Goal: Task Accomplishment & Management: Use online tool/utility

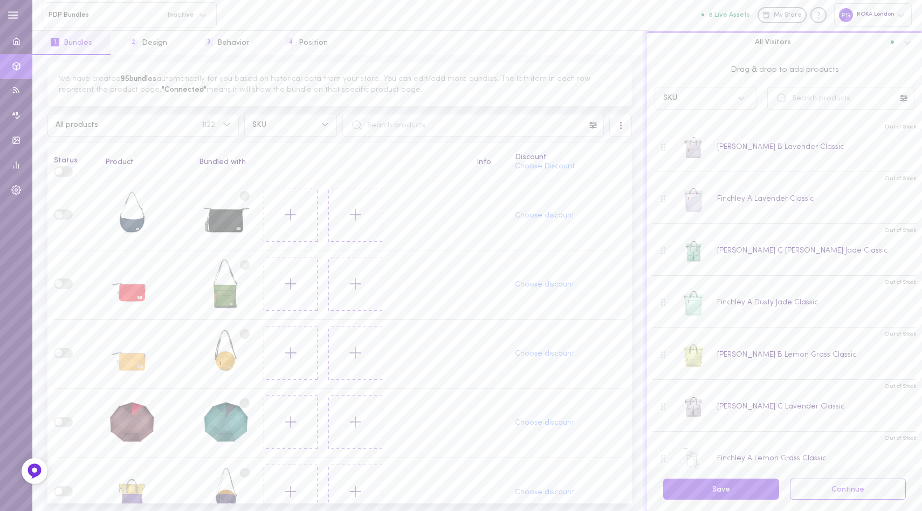
click at [624, 122] on div at bounding box center [620, 125] width 23 height 23
click at [562, 197] on div "Clear all bundle" at bounding box center [583, 202] width 96 height 24
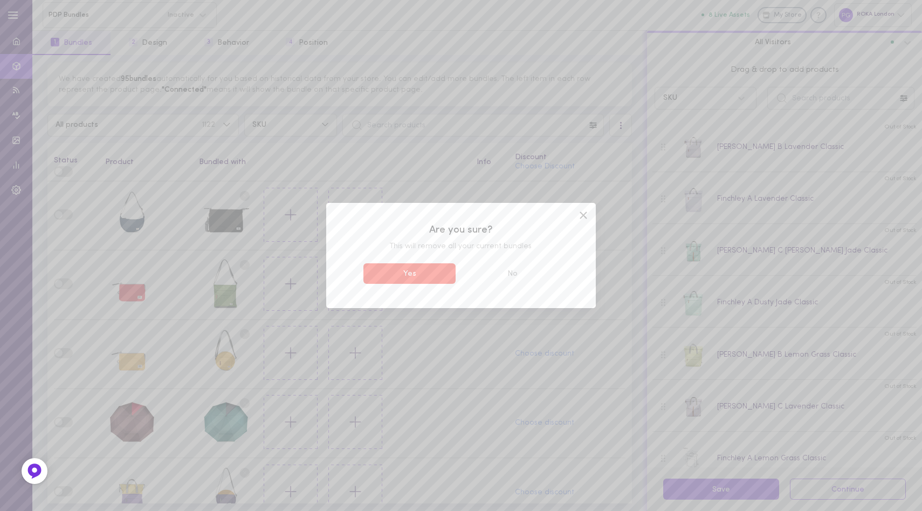
click at [423, 272] on button "Yes" at bounding box center [409, 273] width 92 height 21
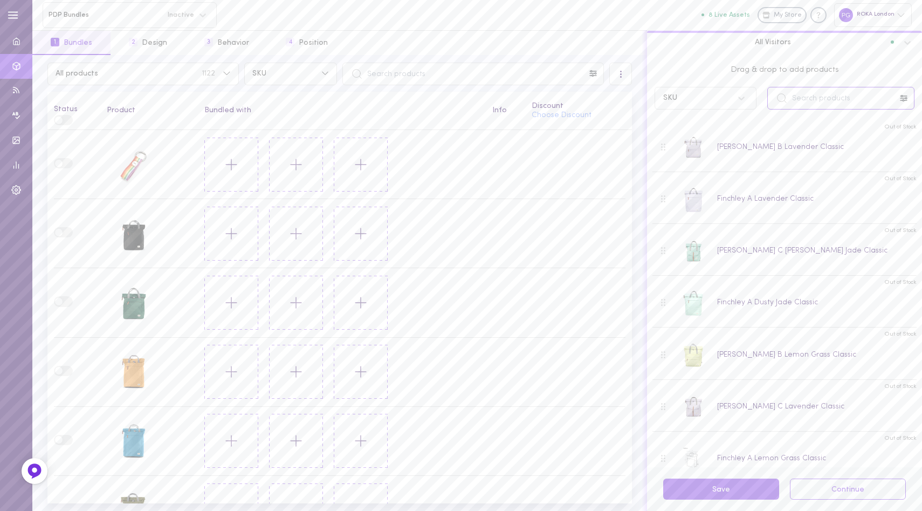
click at [815, 96] on input "text" at bounding box center [840, 98] width 147 height 23
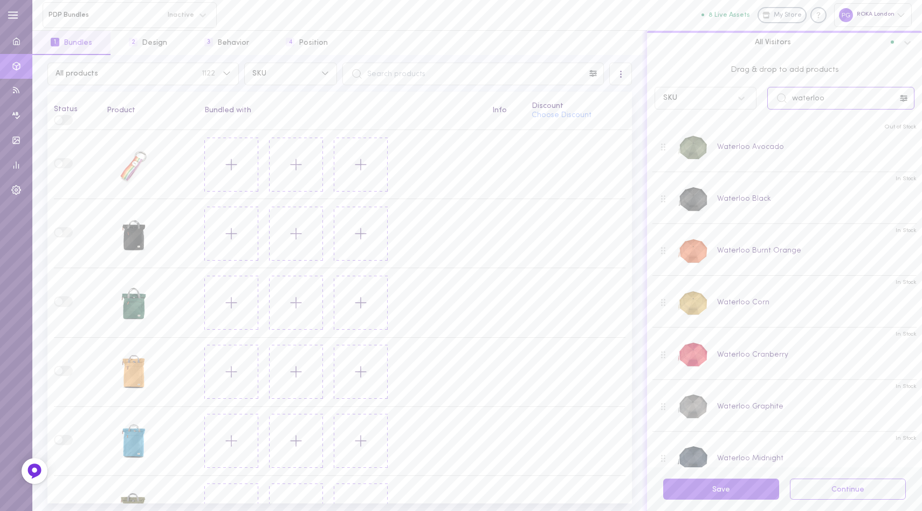
type input "waterloo"
click at [226, 236] on icon at bounding box center [231, 233] width 18 height 18
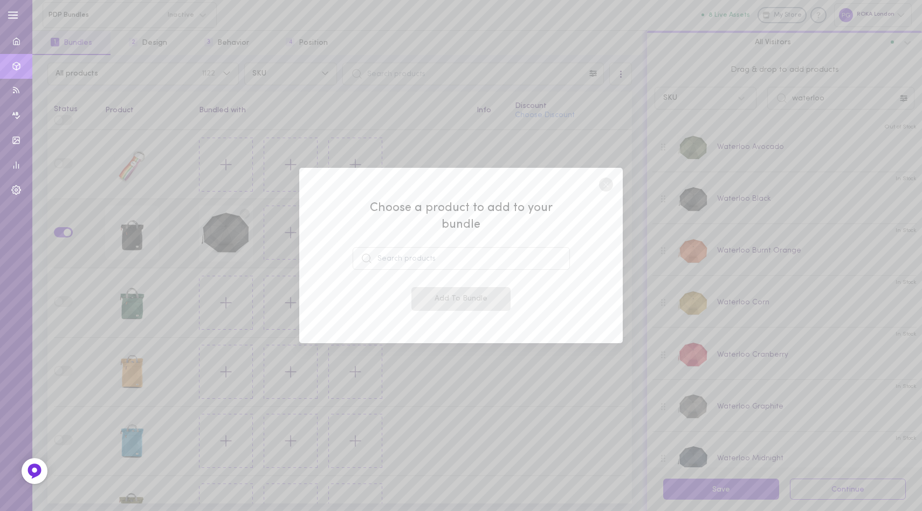
click at [609, 191] on circle at bounding box center [606, 184] width 14 height 14
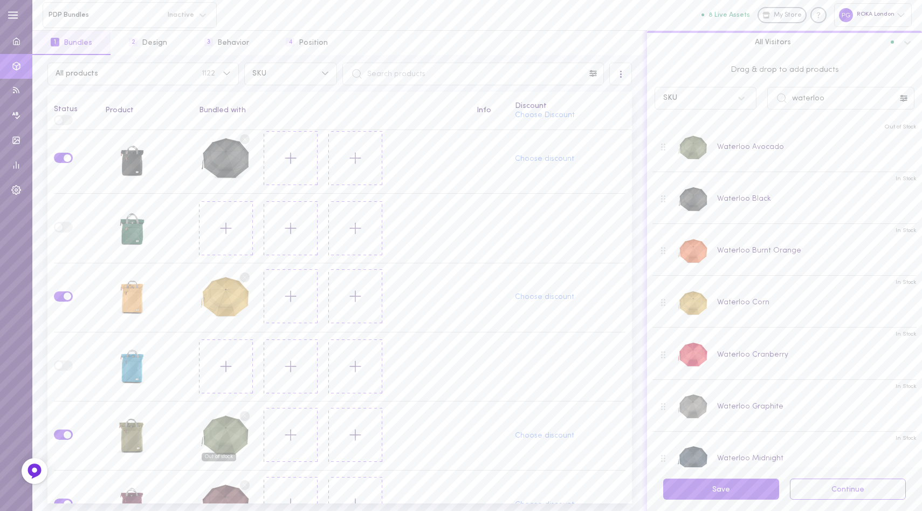
scroll to position [75, 0]
click at [228, 67] on button "All products 1122" at bounding box center [142, 74] width 191 height 23
click at [398, 75] on input "text" at bounding box center [472, 74] width 261 height 23
click at [593, 72] on icon at bounding box center [593, 73] width 9 height 9
click at [517, 104] on input at bounding box center [522, 103] width 151 height 21
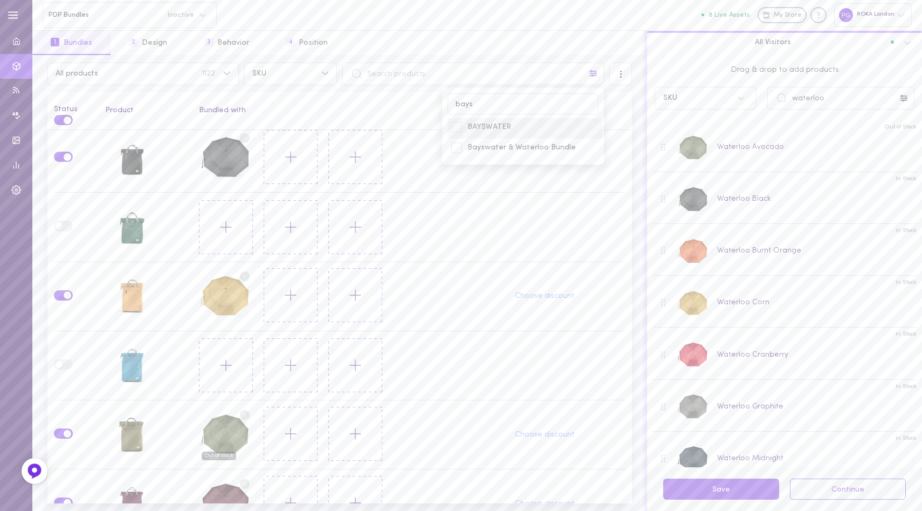
click at [494, 125] on span "BAYSWATER" at bounding box center [532, 127] width 131 height 11
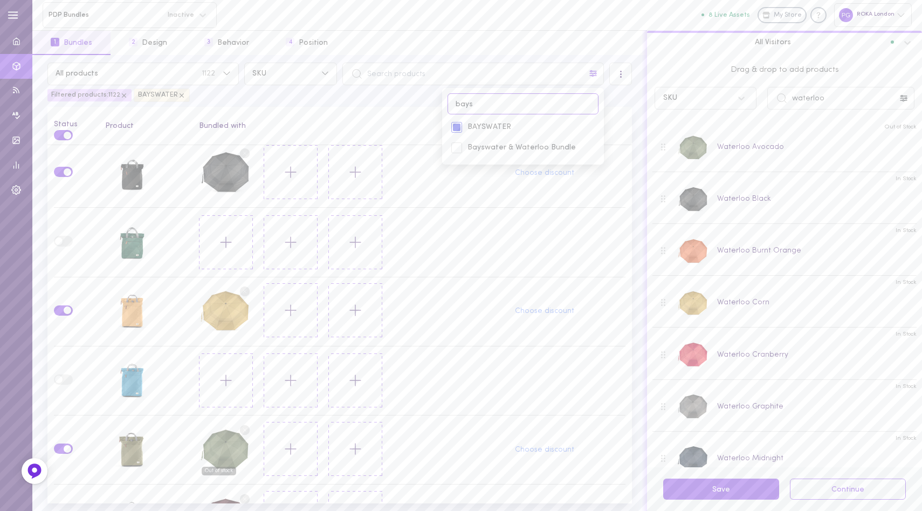
click at [507, 101] on input "bays" at bounding box center [522, 103] width 151 height 21
type input "[PERSON_NAME]"
click at [482, 126] on span "Finchley A" at bounding box center [532, 127] width 131 height 11
click at [491, 101] on input "[PERSON_NAME]" at bounding box center [522, 103] width 151 height 21
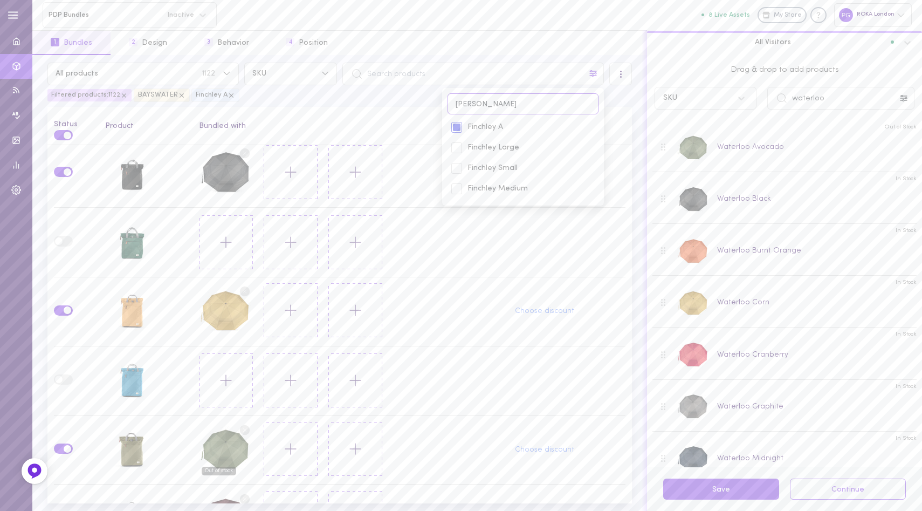
click at [491, 101] on input "[PERSON_NAME]" at bounding box center [522, 103] width 151 height 21
type input "canfie"
click at [476, 125] on span "[PERSON_NAME]" at bounding box center [532, 127] width 131 height 11
click at [364, 107] on th "Bundled with" at bounding box center [332, 126] width 278 height 38
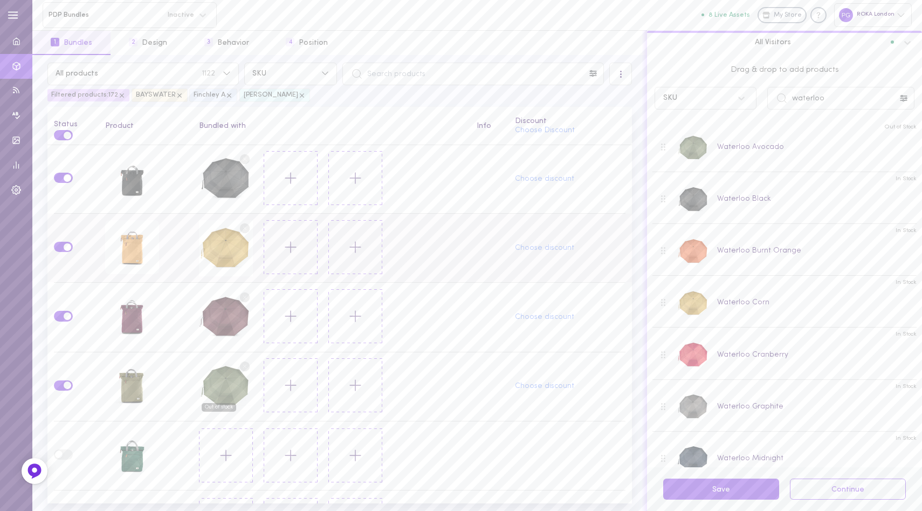
scroll to position [0, 0]
click at [242, 362] on circle at bounding box center [245, 367] width 10 height 10
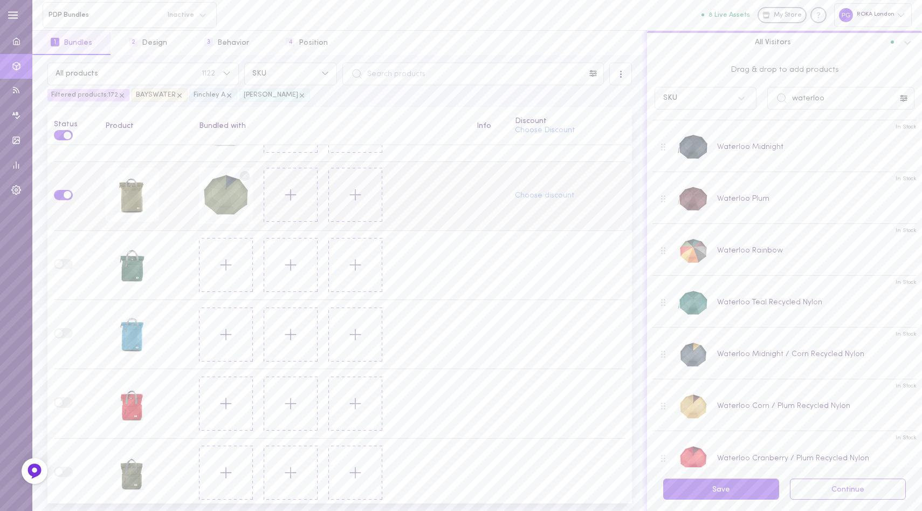
scroll to position [307, 0]
click at [470, 270] on td at bounding box center [489, 264] width 38 height 69
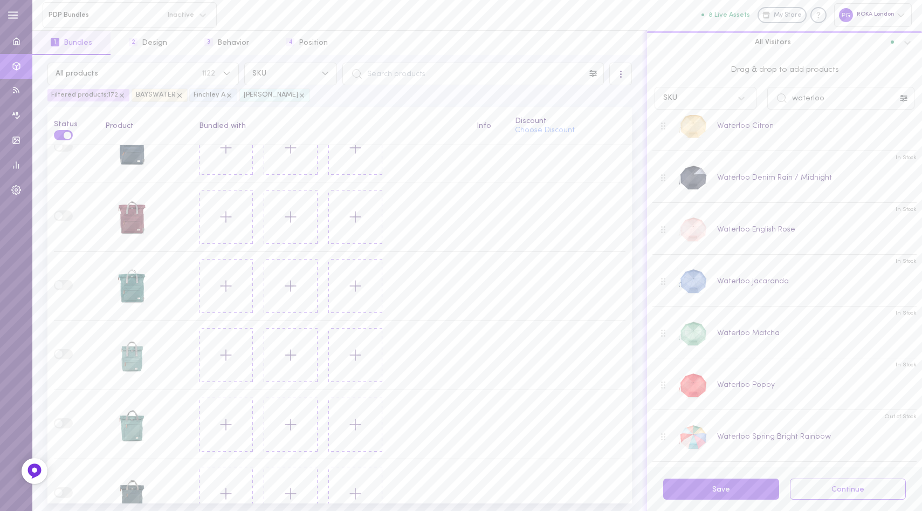
scroll to position [2566, 0]
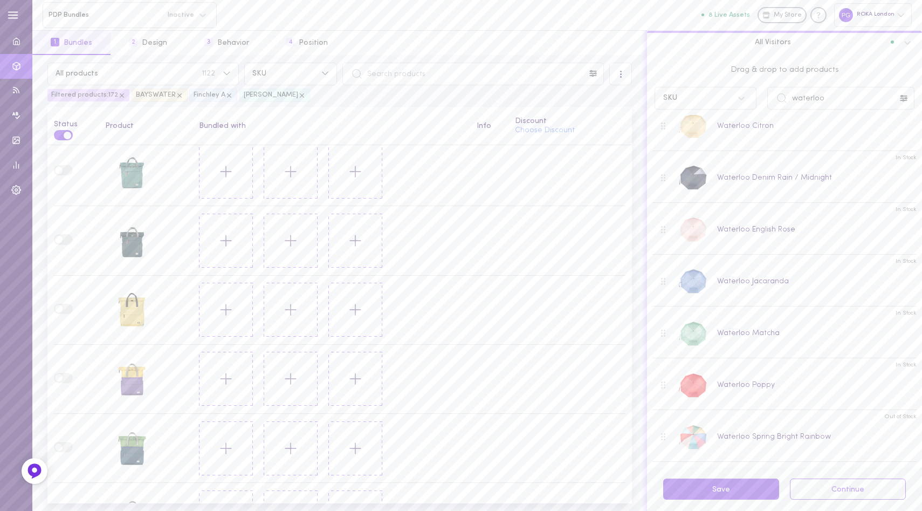
drag, startPoint x: 694, startPoint y: 254, endPoint x: 529, endPoint y: 9, distance: 295.3
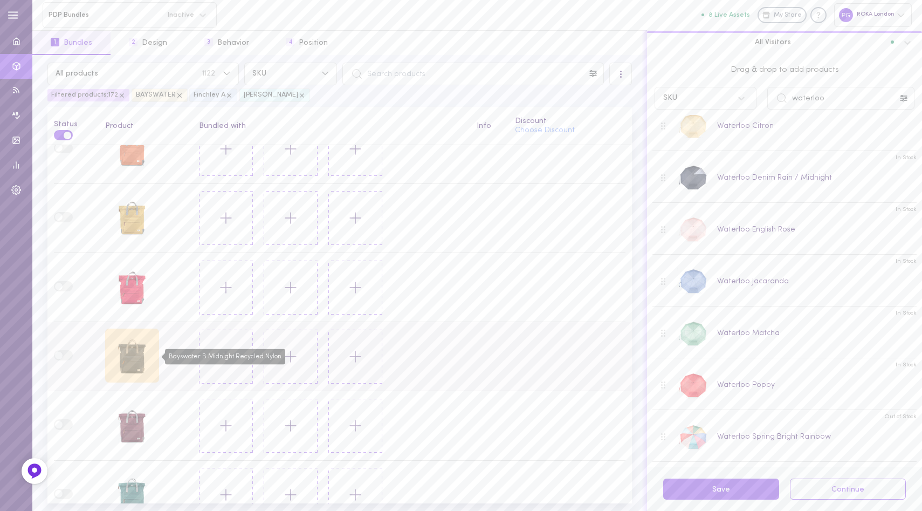
click at [128, 345] on div "Bayswater B Midnight Recycled Nylon" at bounding box center [132, 355] width 54 height 54
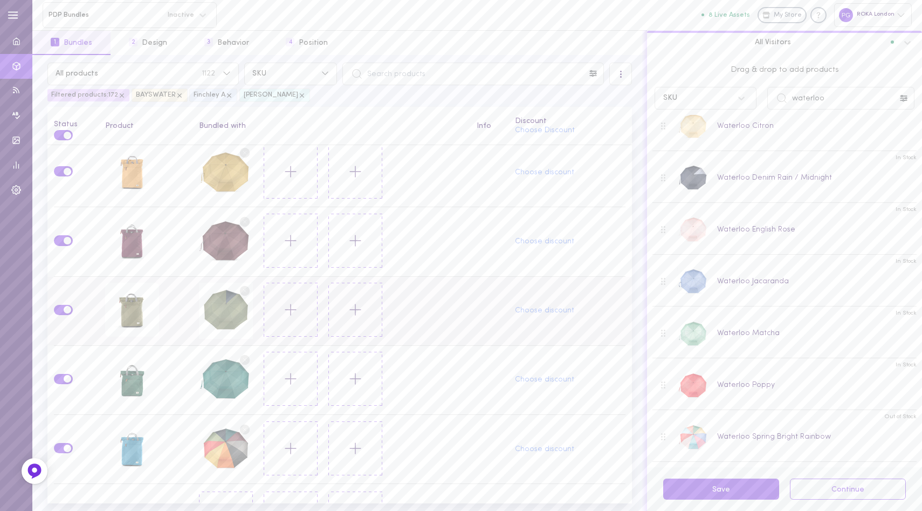
scroll to position [0, 0]
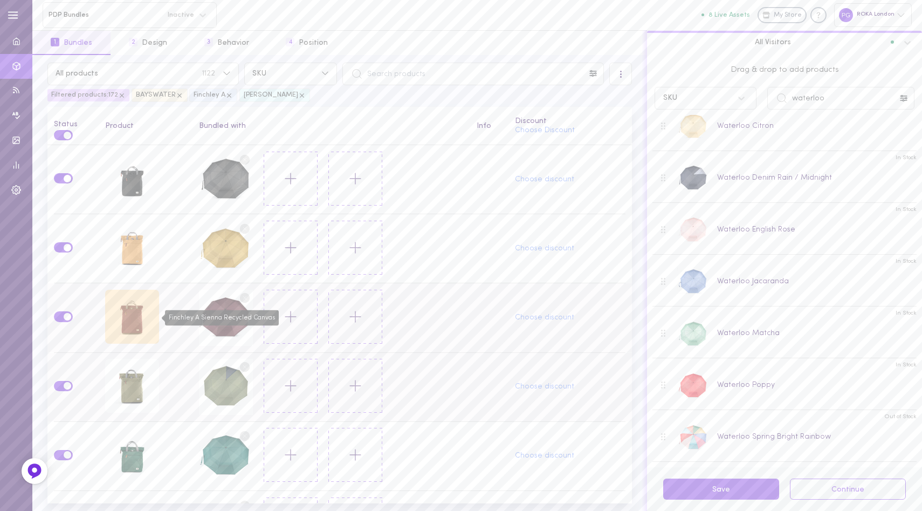
click at [129, 319] on div "Finchley A Sienna Recycled Canvas" at bounding box center [132, 317] width 54 height 54
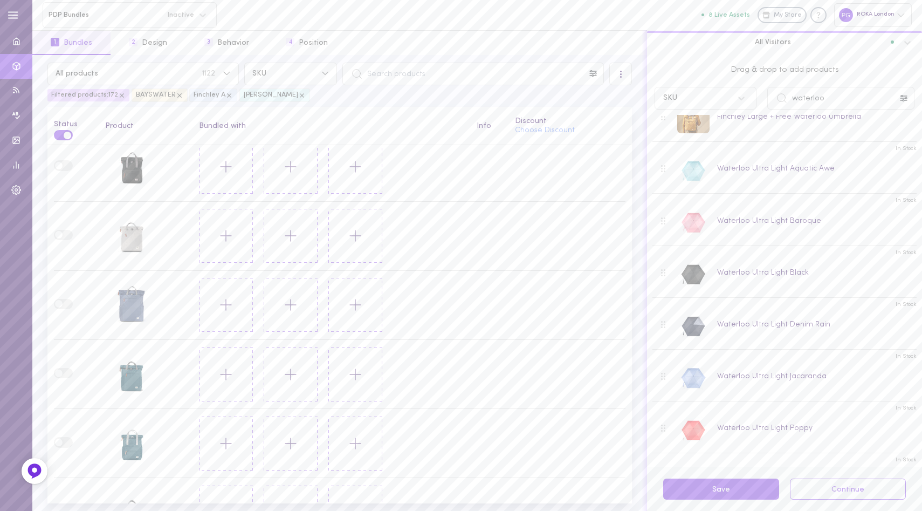
scroll to position [1006, 0]
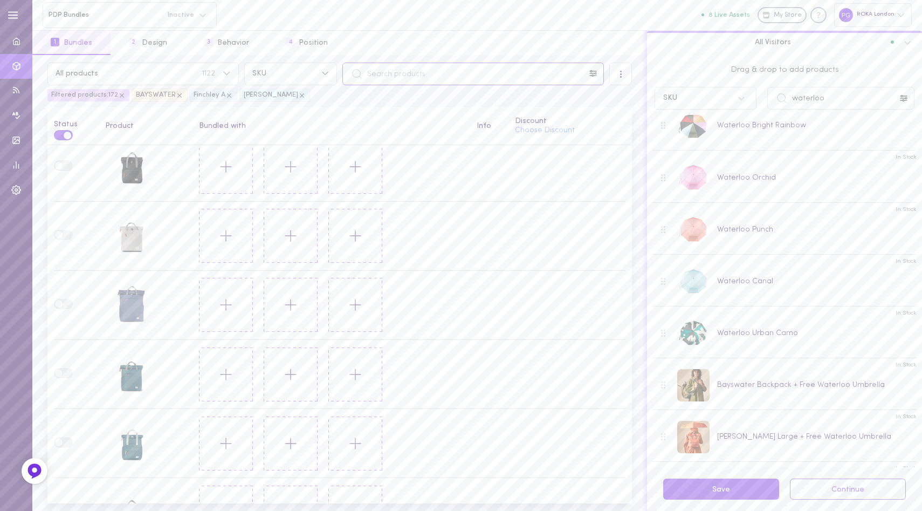
click at [426, 72] on input "text" at bounding box center [472, 74] width 261 height 23
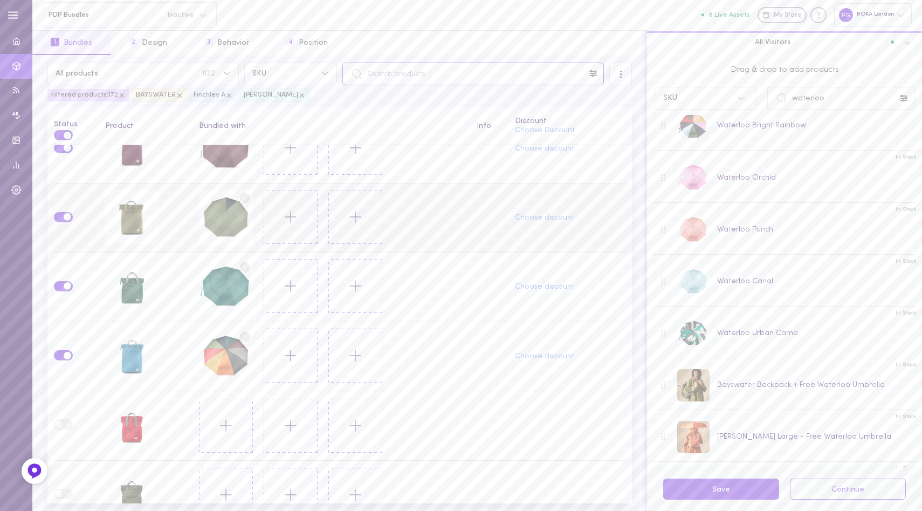
scroll to position [0, 0]
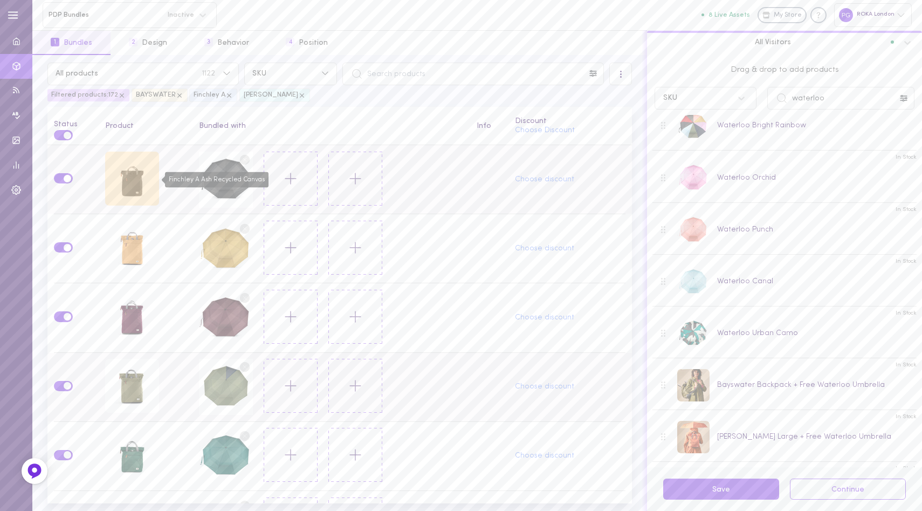
click at [131, 182] on div "Finchley A Ash Recycled Canvas" at bounding box center [132, 179] width 54 height 54
click at [287, 41] on span "4" at bounding box center [290, 42] width 9 height 9
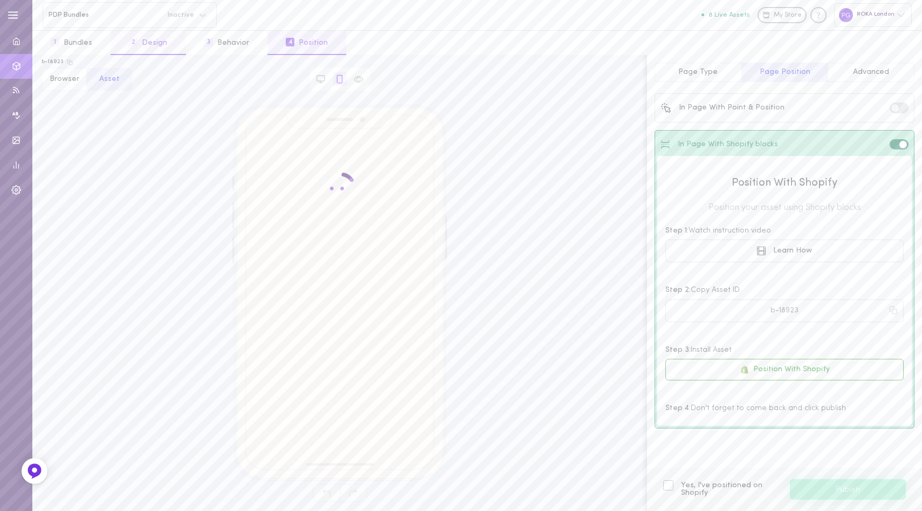
click at [156, 43] on button "2 Design" at bounding box center [148, 43] width 75 height 24
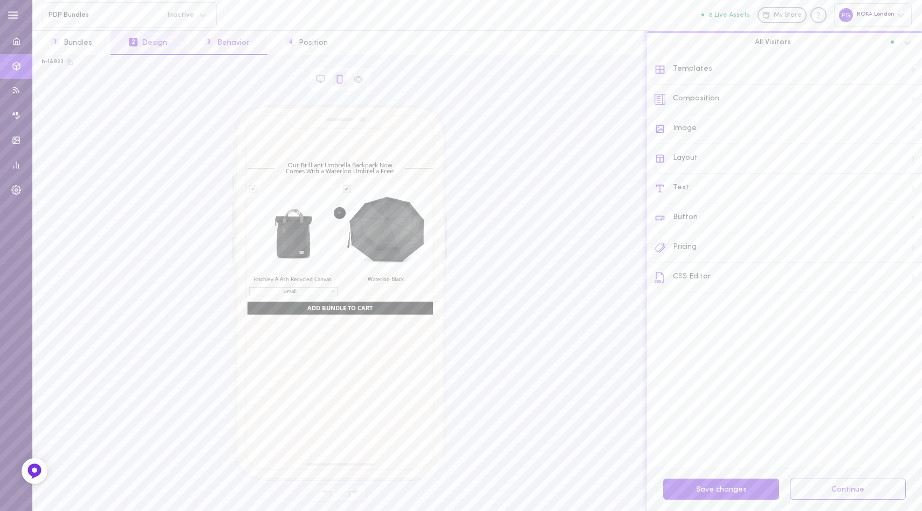
click at [221, 46] on button "3 Behavior" at bounding box center [226, 43] width 81 height 24
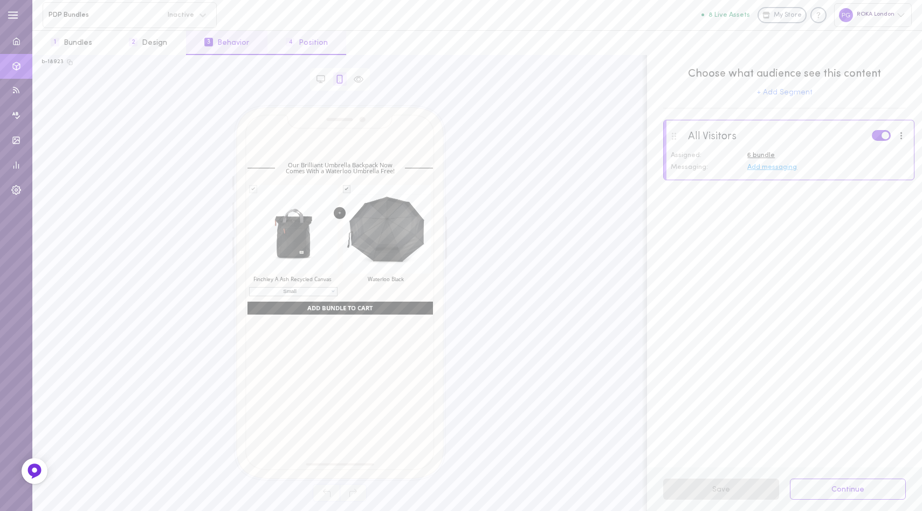
click at [304, 39] on button "4 Position" at bounding box center [306, 43] width 79 height 24
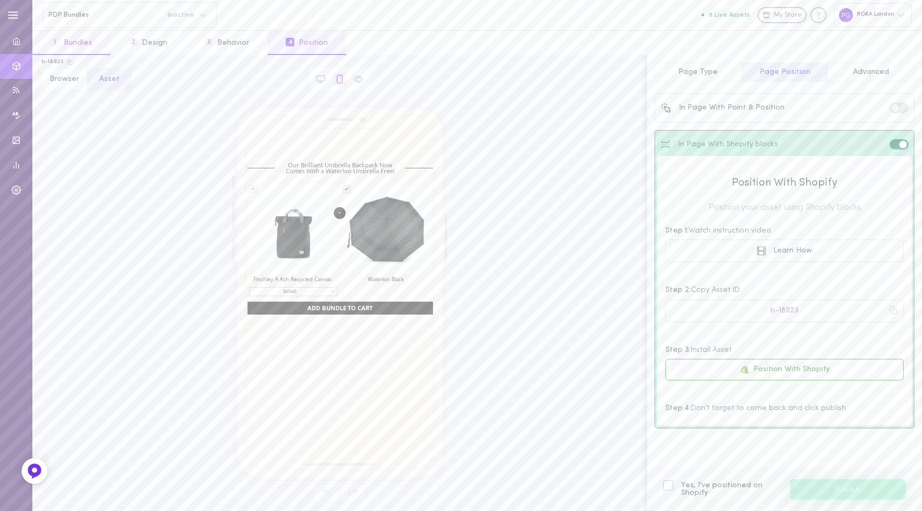
click at [85, 37] on button "1 Bundles" at bounding box center [71, 43] width 78 height 24
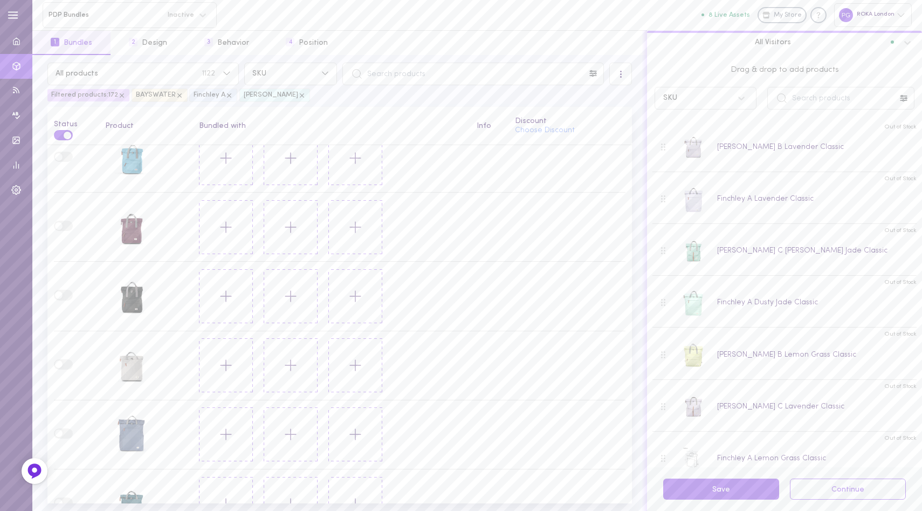
scroll to position [659, 0]
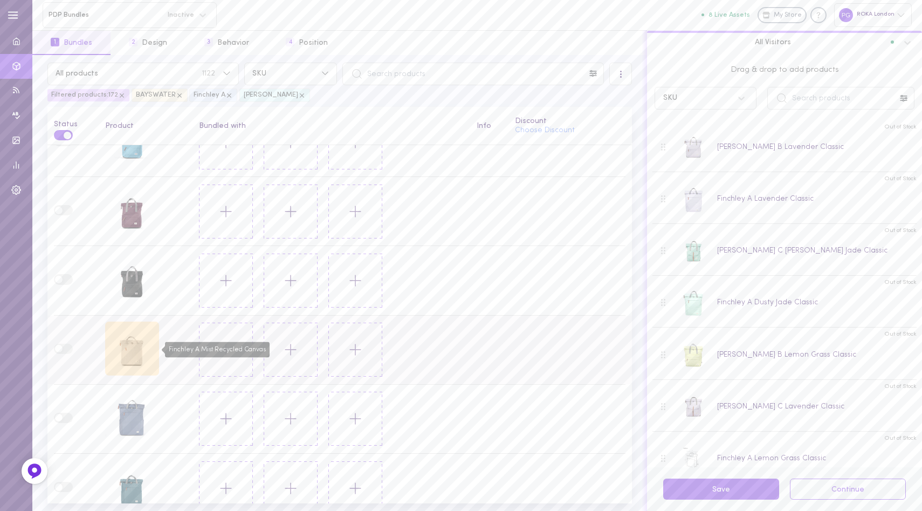
click at [121, 337] on div "Finchley A Mist Recycled Canvas" at bounding box center [132, 348] width 54 height 54
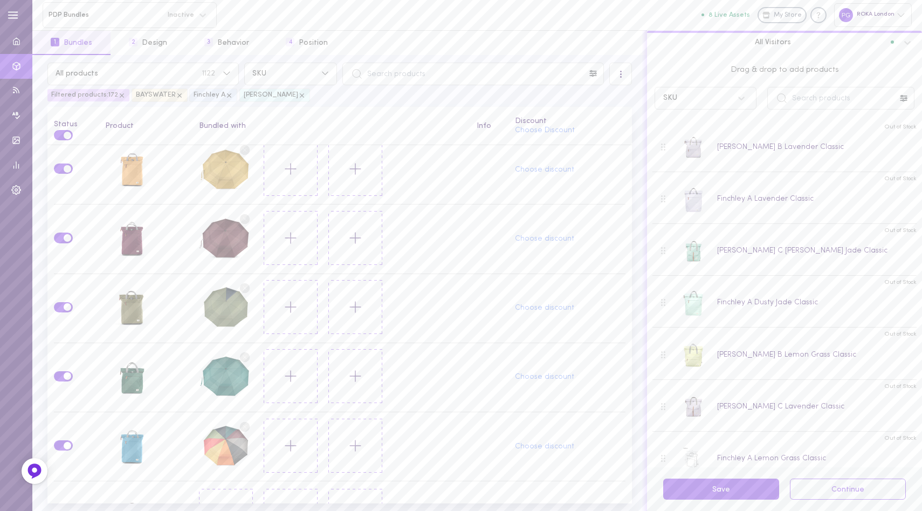
scroll to position [0, 0]
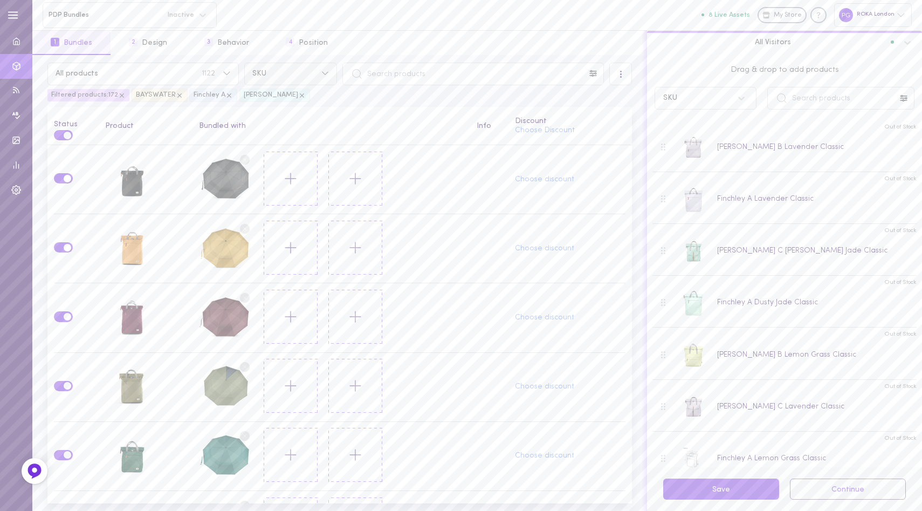
click at [298, 79] on button "SKU" at bounding box center [290, 74] width 93 height 23
click at [277, 126] on span "Variants" at bounding box center [267, 128] width 29 height 10
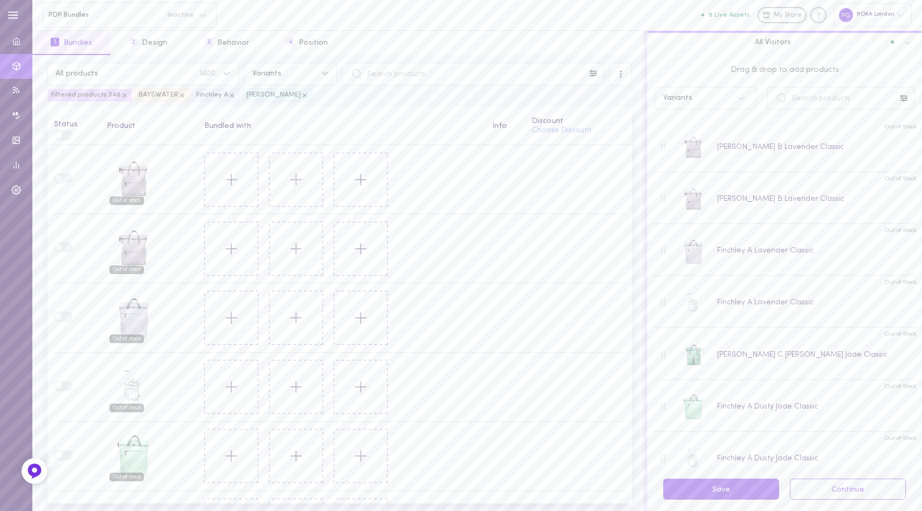
click at [623, 81] on div at bounding box center [620, 74] width 23 height 23
click at [581, 147] on div "Clear all bundle" at bounding box center [583, 151] width 96 height 24
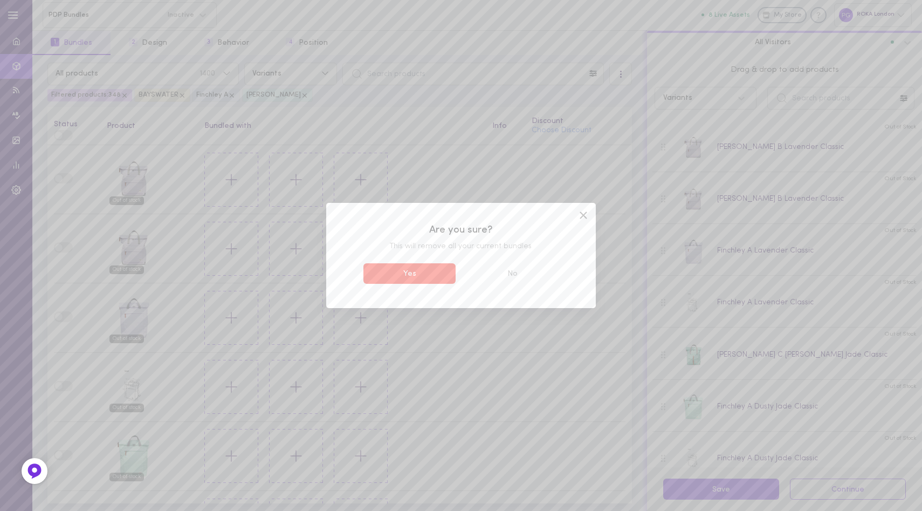
click at [432, 269] on button "Yes" at bounding box center [409, 273] width 92 height 21
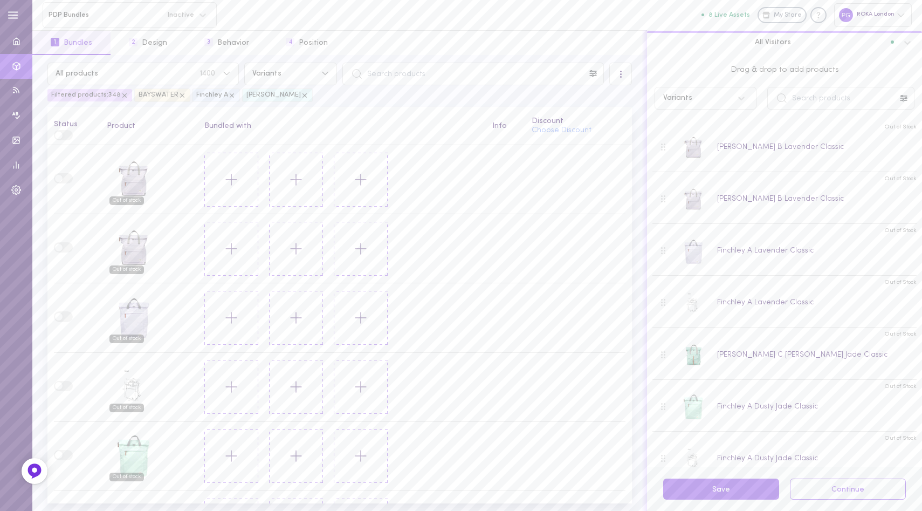
click at [615, 72] on div at bounding box center [620, 74] width 23 height 23
click at [566, 185] on span "Clear all product that are out of stock" at bounding box center [589, 182] width 67 height 23
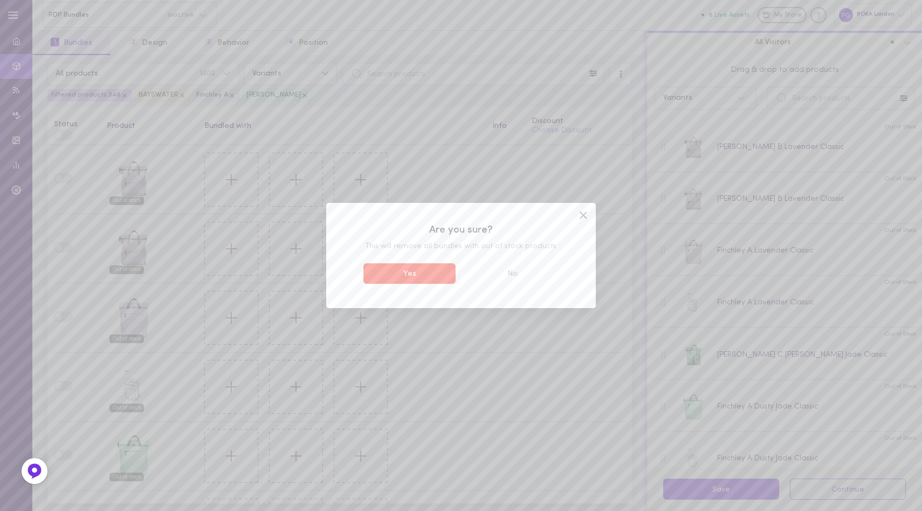
click at [422, 277] on button "Yes" at bounding box center [409, 273] width 92 height 21
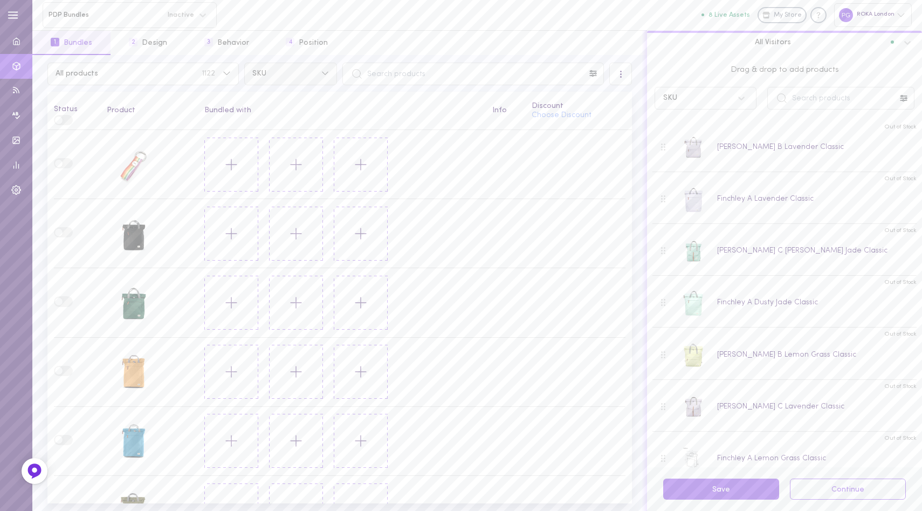
click at [265, 79] on button "SKU" at bounding box center [290, 74] width 93 height 23
click at [265, 131] on span "Variants" at bounding box center [267, 128] width 29 height 10
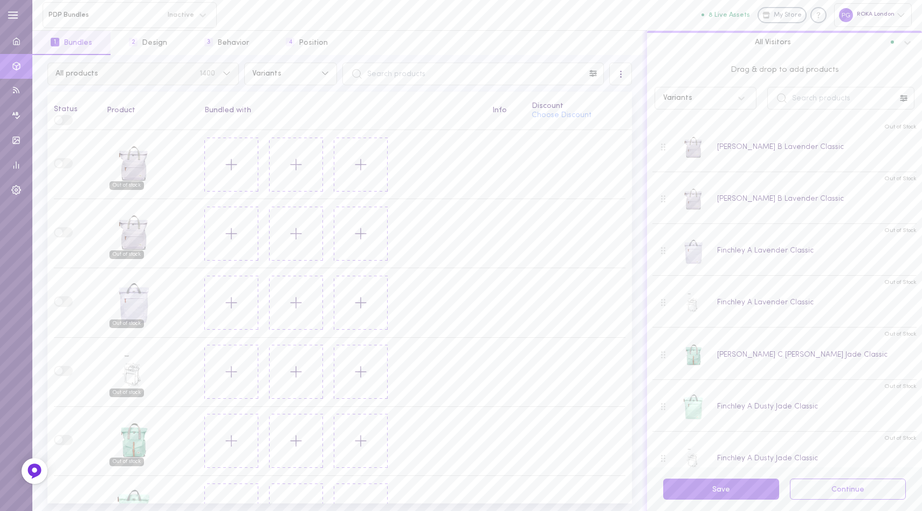
click at [228, 71] on icon at bounding box center [227, 73] width 8 height 10
click at [221, 75] on div at bounding box center [461, 255] width 922 height 511
click at [395, 70] on input "text" at bounding box center [472, 74] width 261 height 23
click at [594, 74] on icon at bounding box center [593, 73] width 9 height 9
click at [508, 123] on span "BAYSWATER" at bounding box center [532, 127] width 131 height 11
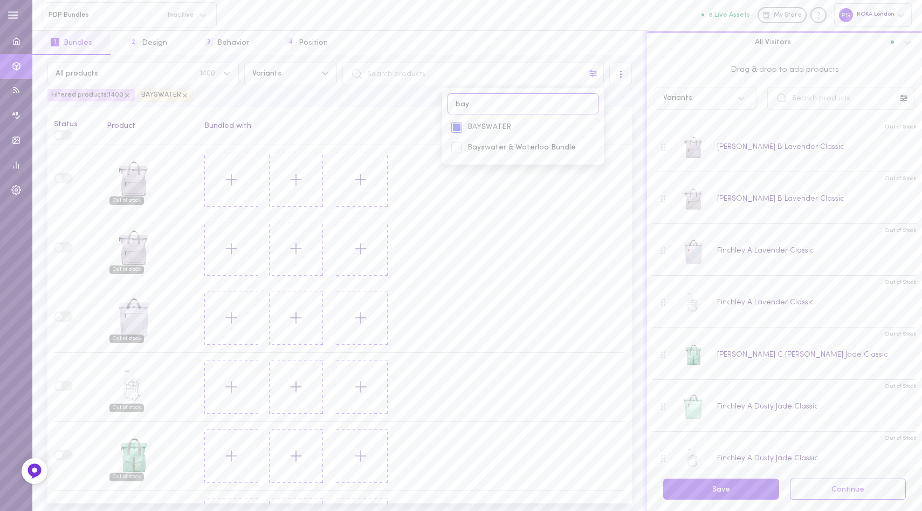
click at [508, 103] on input "bay" at bounding box center [522, 103] width 151 height 21
click at [499, 146] on span "[GEOGRAPHIC_DATA]" at bounding box center [532, 147] width 131 height 11
click at [487, 147] on span "[GEOGRAPHIC_DATA]" at bounding box center [532, 147] width 131 height 11
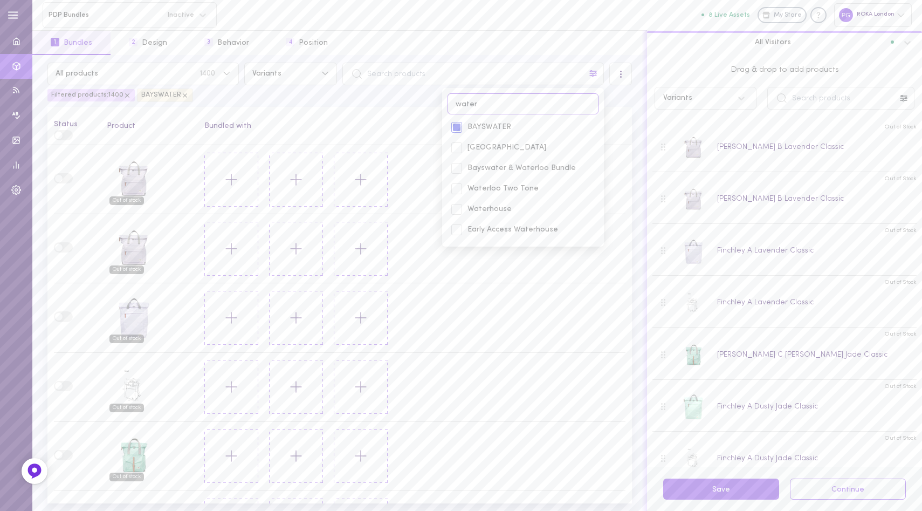
click at [492, 108] on input "water" at bounding box center [522, 103] width 151 height 21
click at [484, 143] on span "Finchley Large" at bounding box center [532, 147] width 131 height 11
click at [487, 126] on span "Finchley A" at bounding box center [532, 127] width 131 height 11
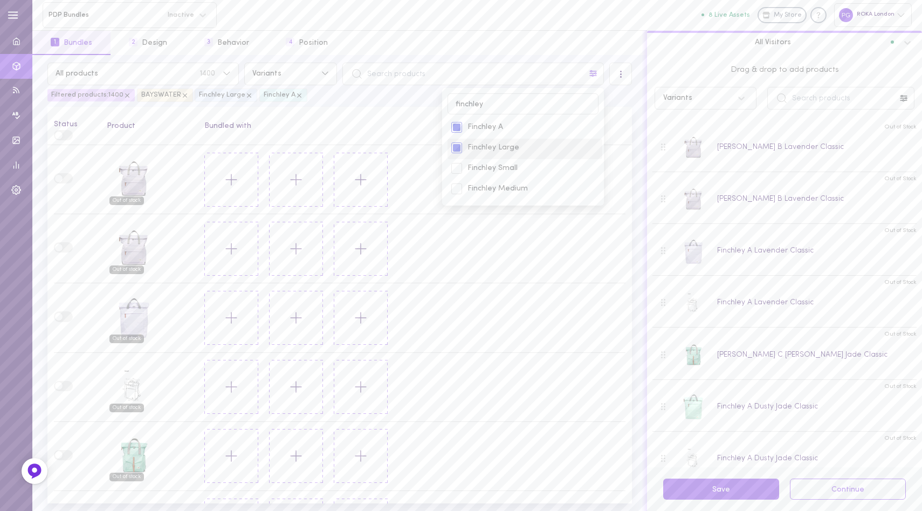
click at [459, 144] on div at bounding box center [456, 147] width 11 height 11
click at [500, 108] on input "finchley" at bounding box center [522, 103] width 151 height 21
type input "[PERSON_NAME]"
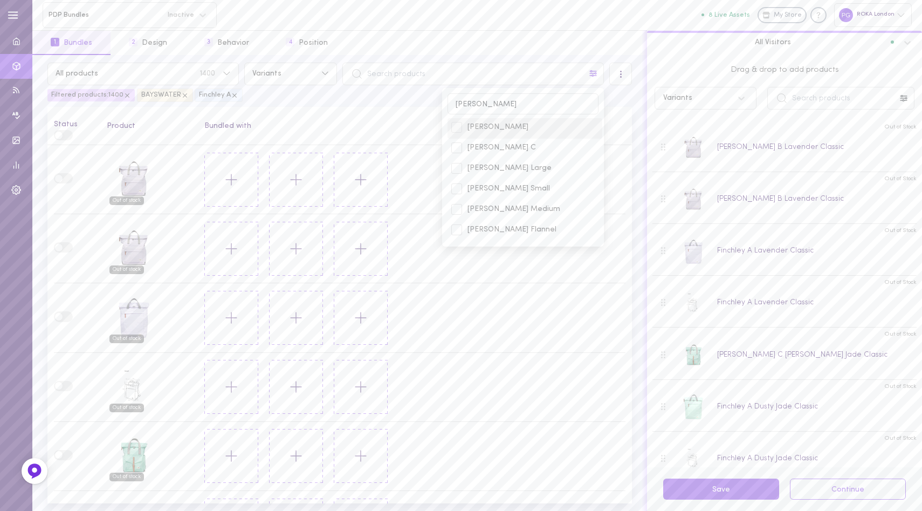
click at [493, 126] on span "[PERSON_NAME]" at bounding box center [532, 127] width 131 height 11
click at [411, 112] on tr "Status Product Bundled with Info Discount Choose Discount" at bounding box center [339, 126] width 584 height 38
click at [617, 72] on div at bounding box center [620, 74] width 23 height 23
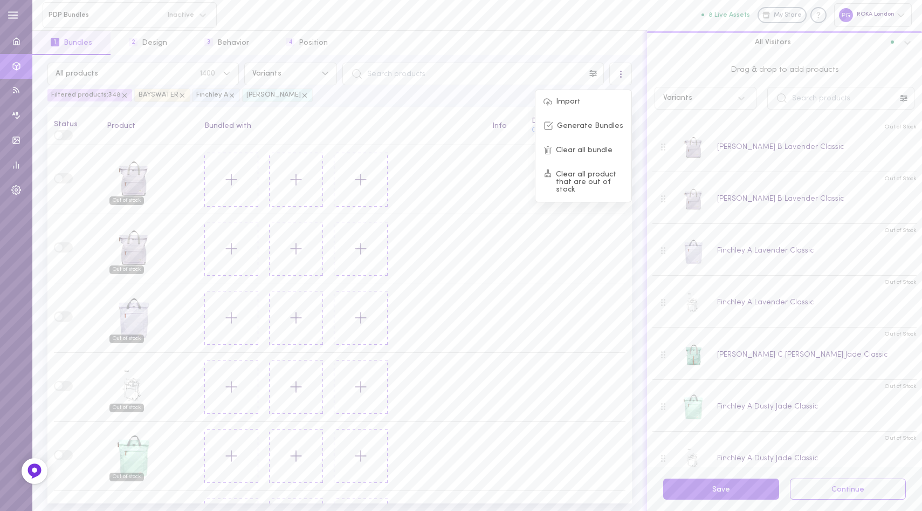
click at [415, 116] on th "Bundled with" at bounding box center [341, 126] width 287 height 38
click at [421, 73] on input "text" at bounding box center [472, 74] width 261 height 23
click at [414, 120] on th "Bundled with" at bounding box center [341, 126] width 287 height 38
click at [230, 95] on icon at bounding box center [232, 95] width 4 height 4
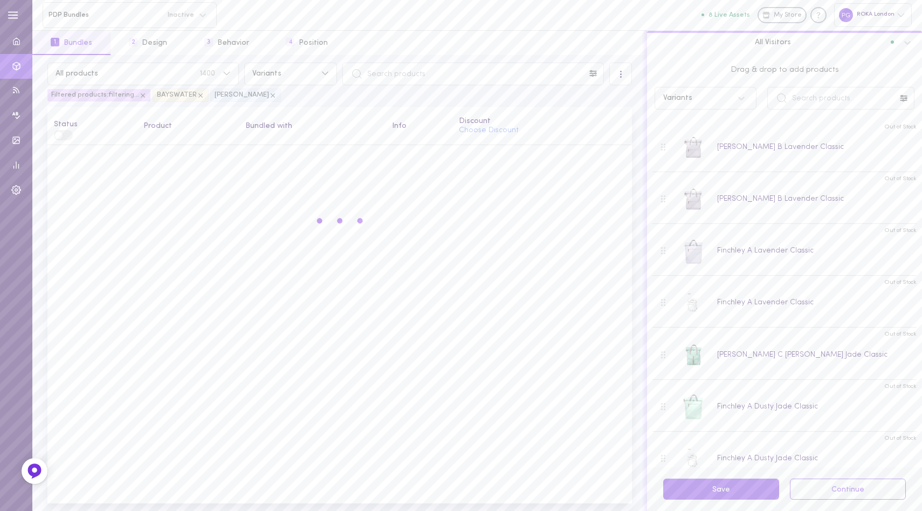
click at [269, 92] on icon at bounding box center [273, 96] width 8 height 8
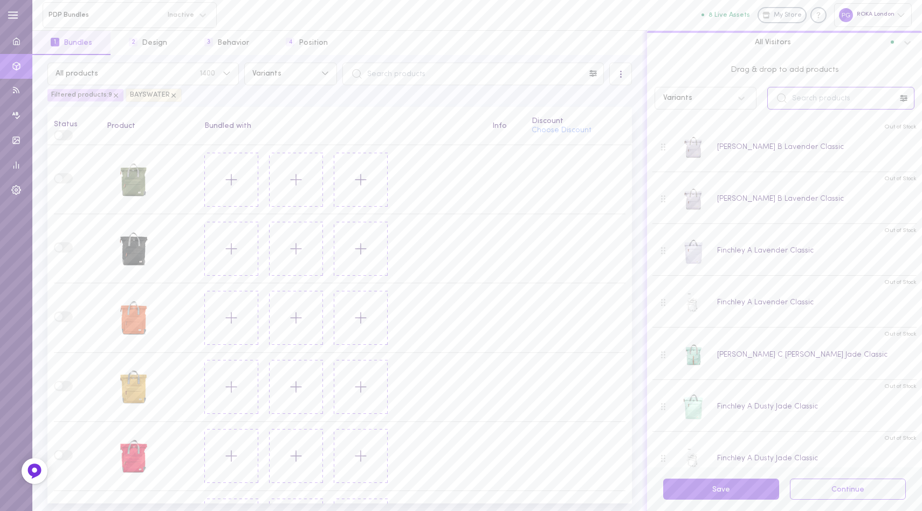
click at [816, 97] on input "text" at bounding box center [840, 98] width 147 height 23
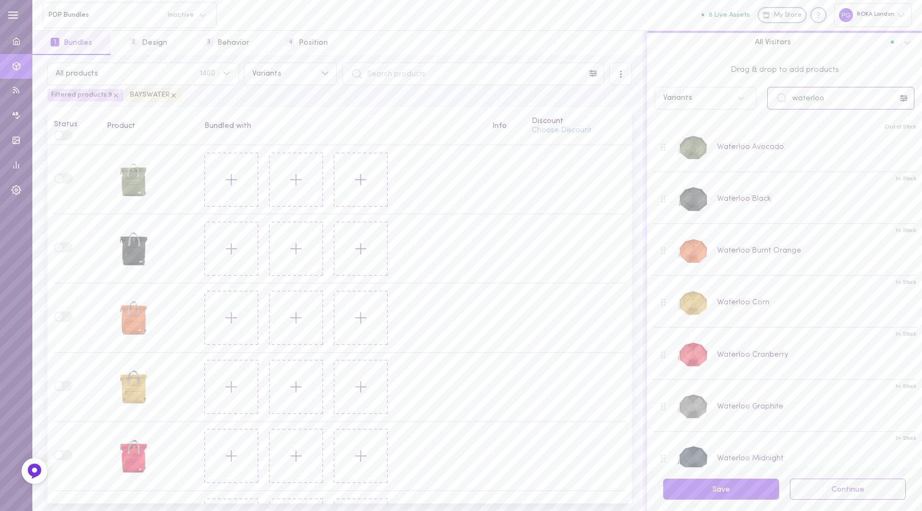
type input "waterloo"
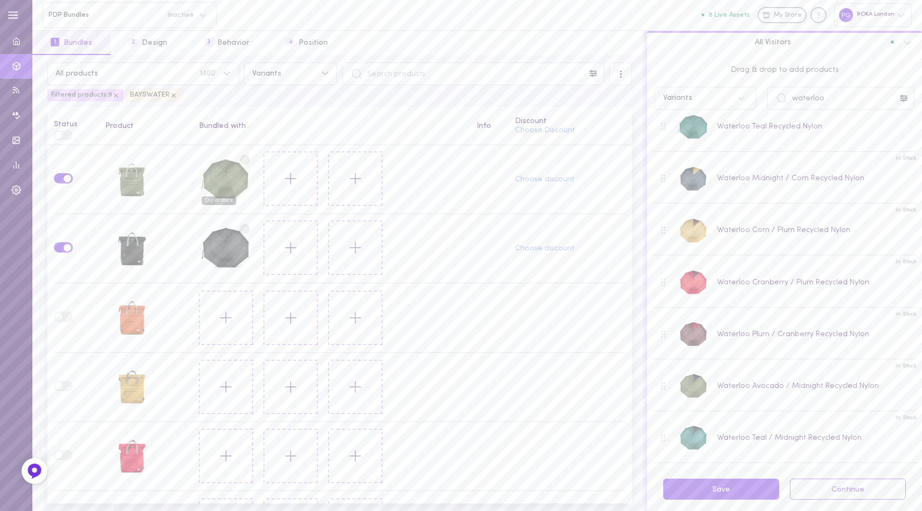
scroll to position [580, 0]
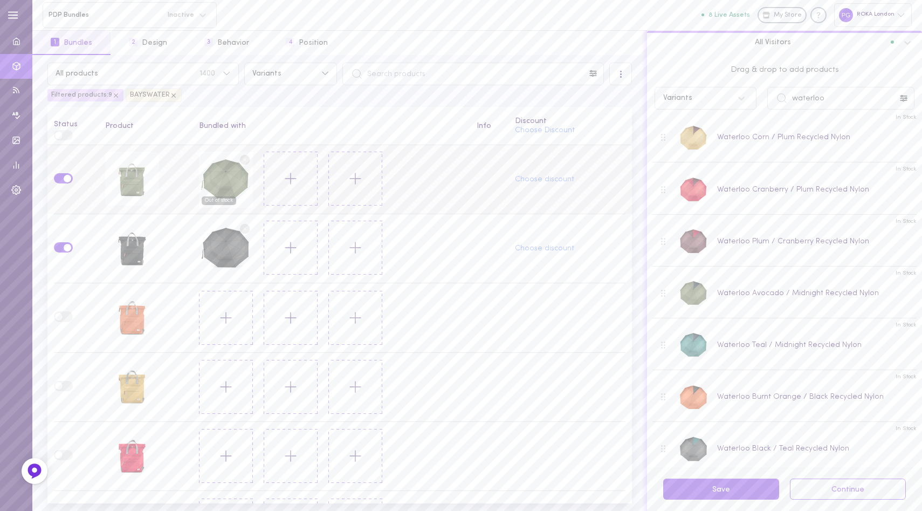
click at [242, 157] on circle at bounding box center [245, 159] width 10 height 10
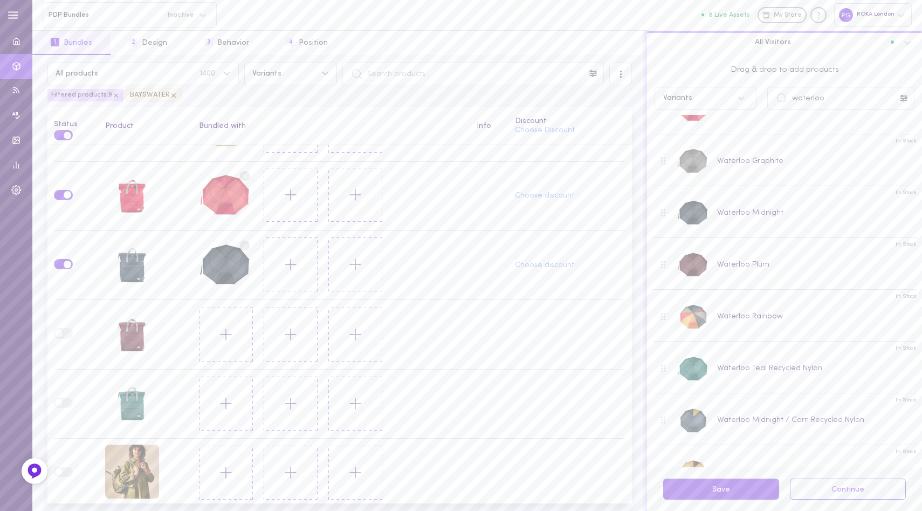
scroll to position [260, 0]
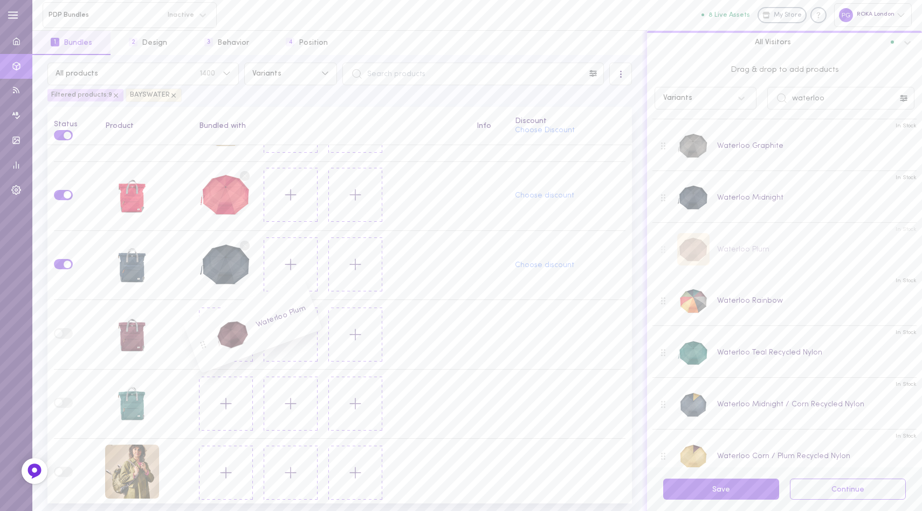
drag, startPoint x: 691, startPoint y: 250, endPoint x: 226, endPoint y: 325, distance: 470.3
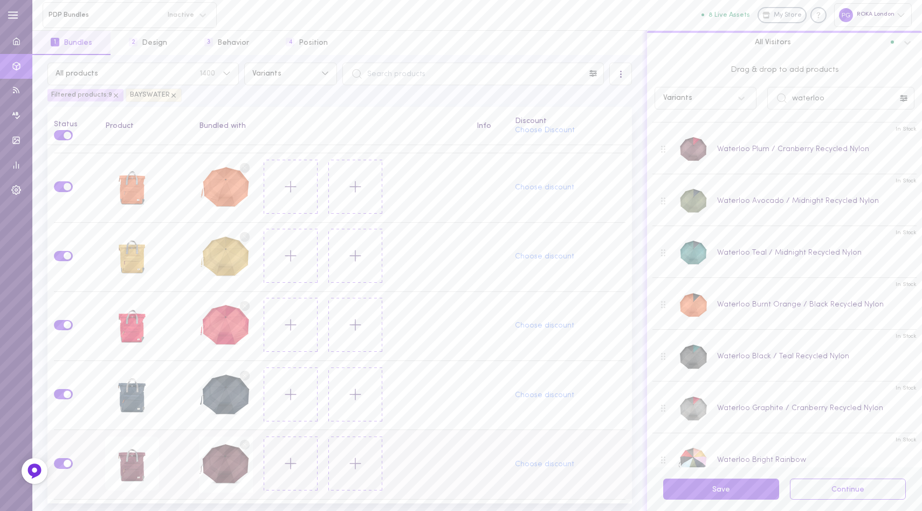
scroll to position [0, 0]
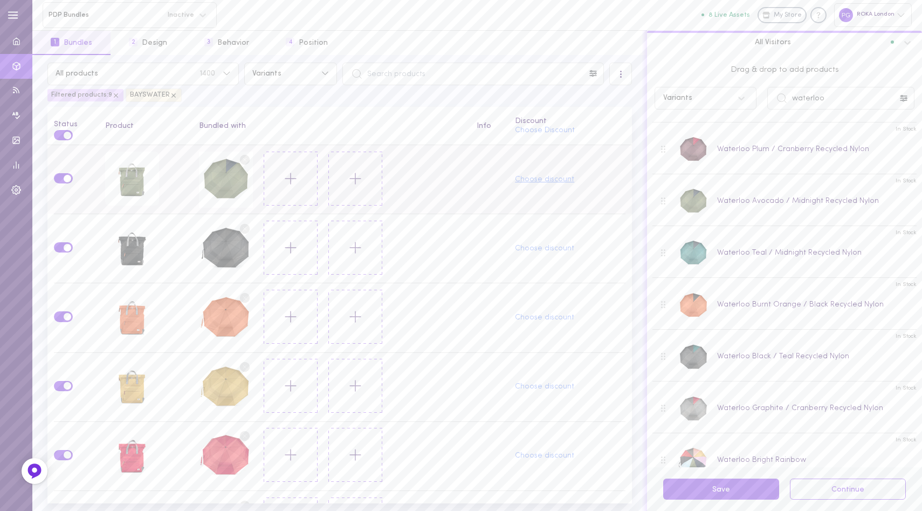
click at [526, 179] on button "Choose discount" at bounding box center [544, 180] width 59 height 8
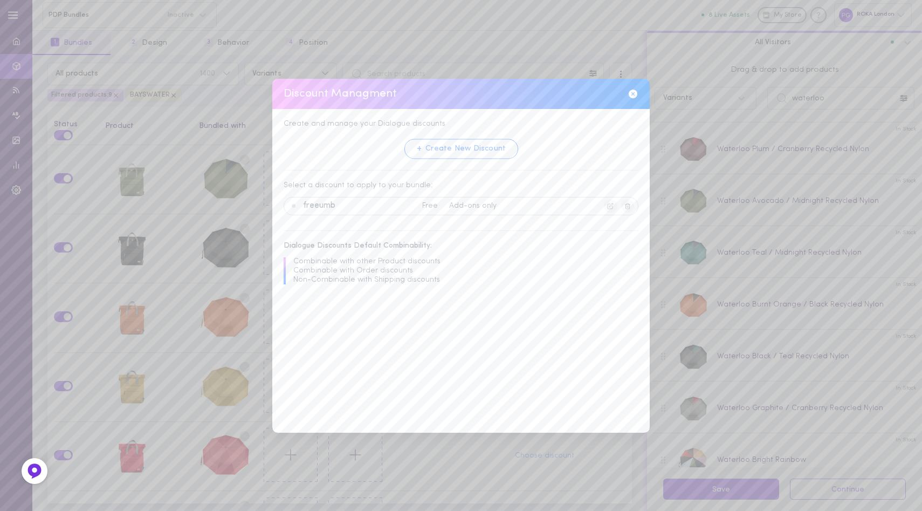
click at [466, 146] on button "+ Create New Discount" at bounding box center [461, 149] width 114 height 20
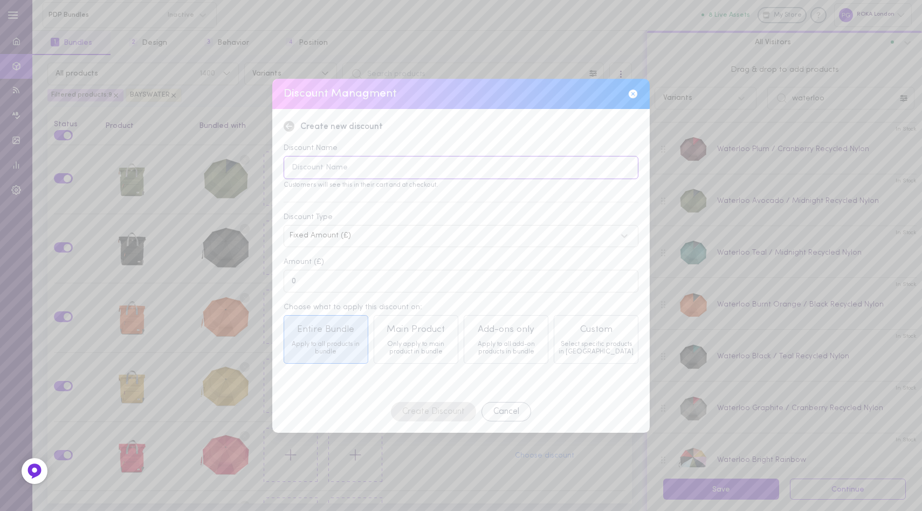
click at [381, 163] on input at bounding box center [461, 167] width 355 height 23
click at [356, 162] on input "FREE UMBRELLA" at bounding box center [461, 167] width 355 height 23
click at [385, 173] on input "FREE UMBRELLA" at bounding box center [461, 167] width 355 height 23
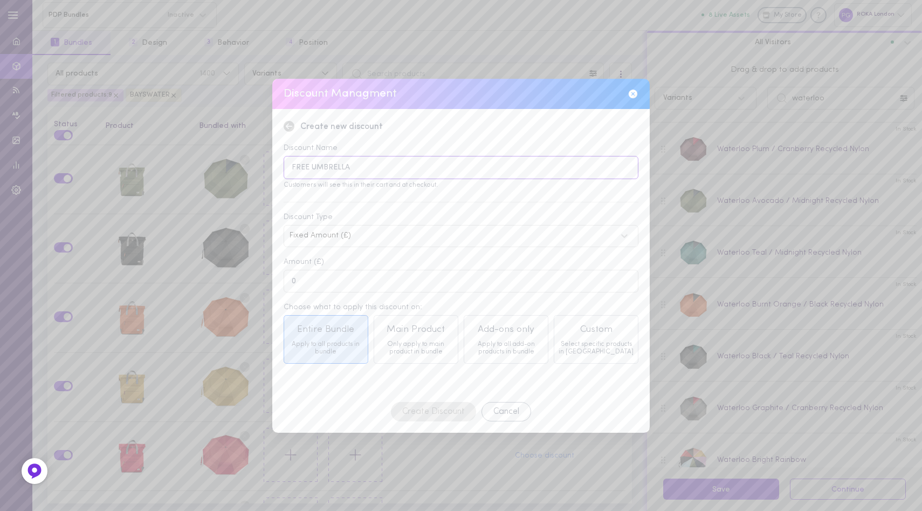
type input "FREE UMBRELLA"
click at [377, 232] on div "Fixed Amount (£)" at bounding box center [453, 236] width 326 height 8
click at [374, 232] on div "Fixed Amount (£)" at bounding box center [453, 236] width 326 height 8
click at [369, 234] on div "Fixed Amount (£)" at bounding box center [453, 236] width 326 height 8
click at [343, 305] on div "Free" at bounding box center [461, 305] width 355 height 21
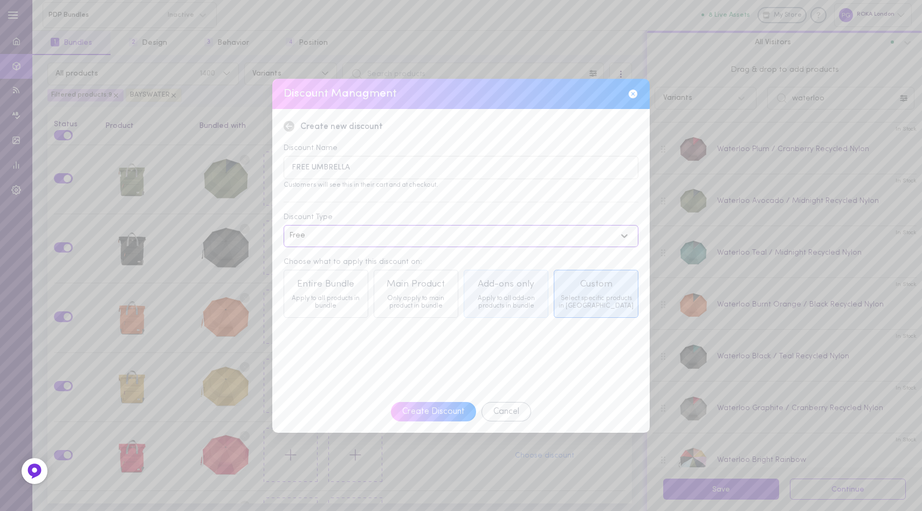
click at [506, 294] on div "Apply to all add-on products in bundle" at bounding box center [506, 301] width 76 height 15
click at [427, 408] on button "Create Discount" at bounding box center [433, 411] width 88 height 20
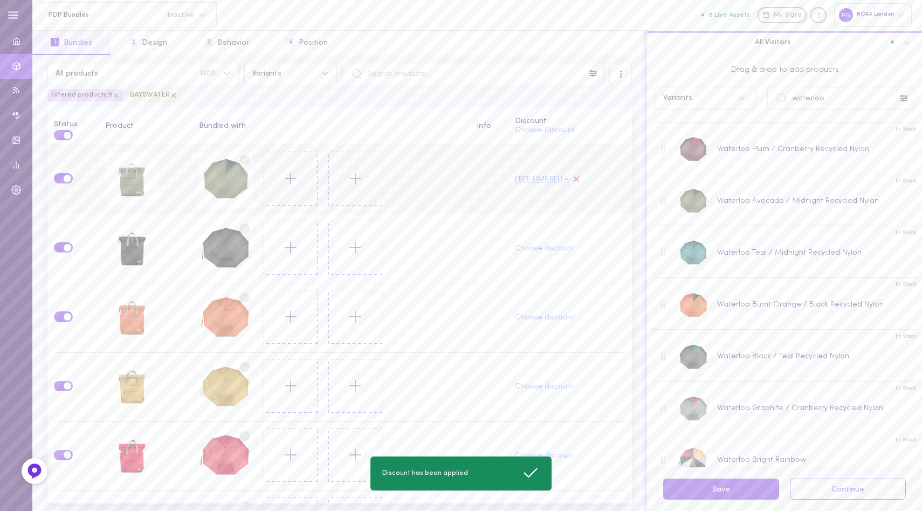
click at [548, 176] on button "FREE UMBRELLA" at bounding box center [542, 180] width 54 height 8
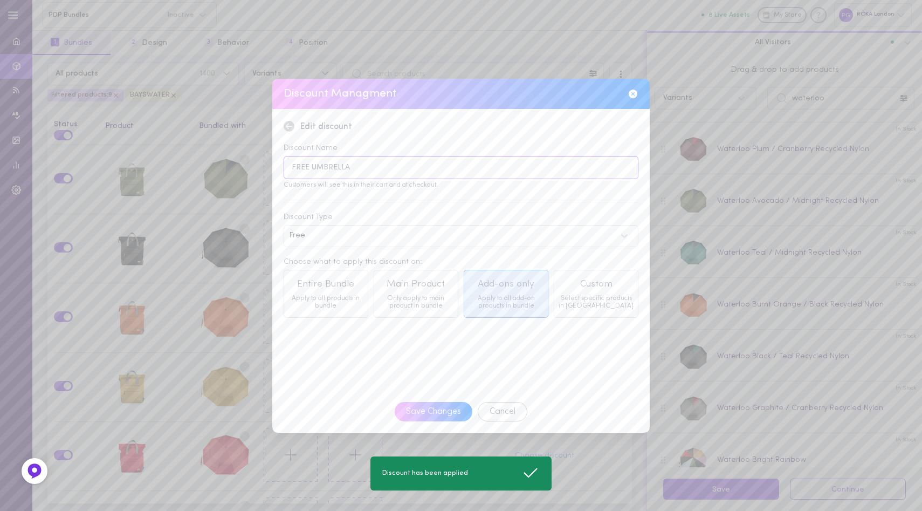
click at [366, 169] on input "FREE UMBRELLA" at bounding box center [461, 167] width 355 height 23
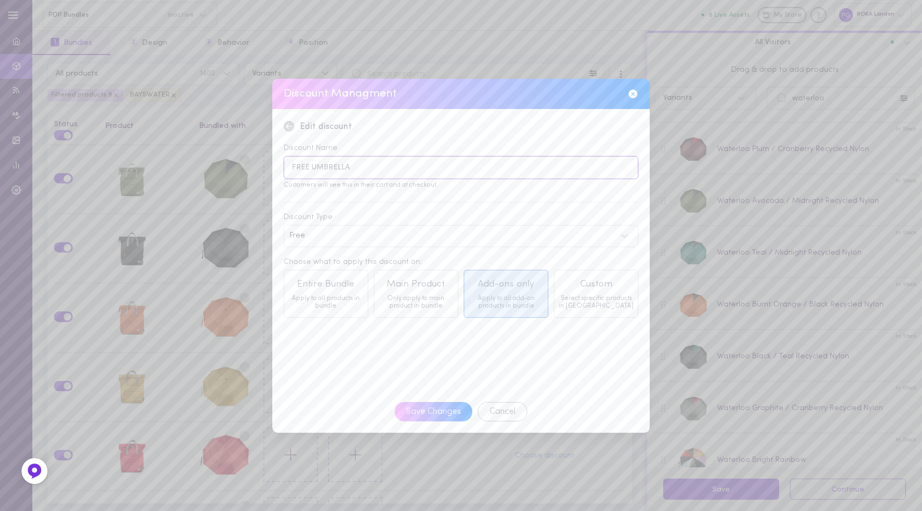
click at [293, 168] on input "FREE UMBRELLA" at bounding box center [461, 167] width 355 height 23
type input "BAYSWATER + FREE UMBRELLA"
click at [433, 408] on button "Save Changes" at bounding box center [434, 411] width 80 height 20
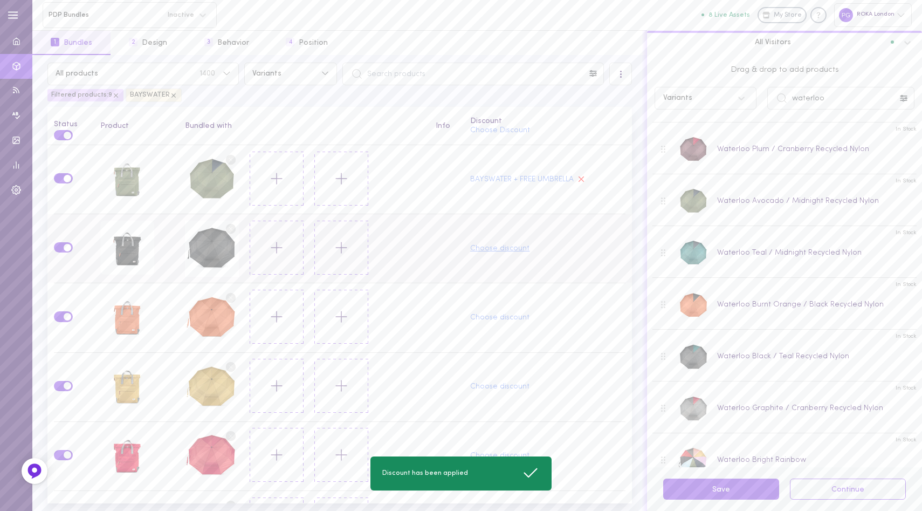
click at [495, 249] on button "Choose discount" at bounding box center [499, 249] width 59 height 8
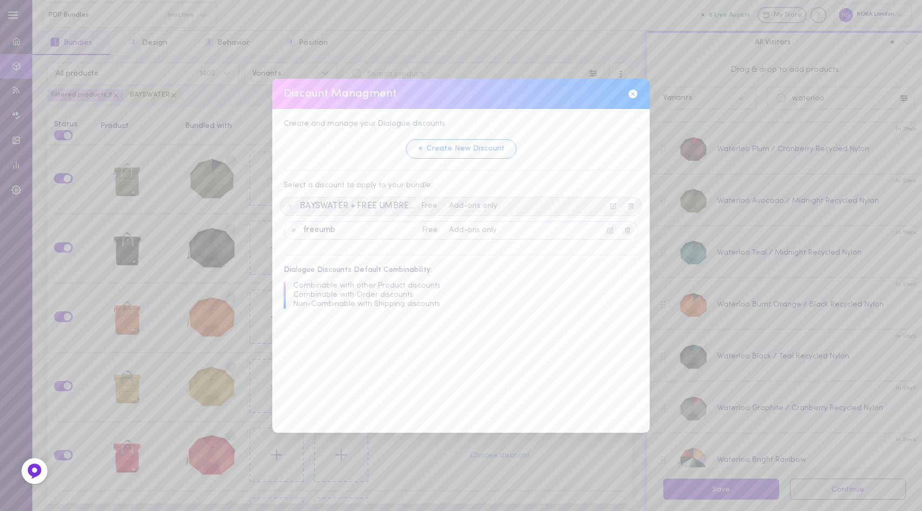
click at [408, 206] on span "BAYSWATER + FREE UMBRELLA" at bounding box center [359, 206] width 118 height 10
click at [433, 265] on button "Apply Discount" at bounding box center [433, 264] width 82 height 20
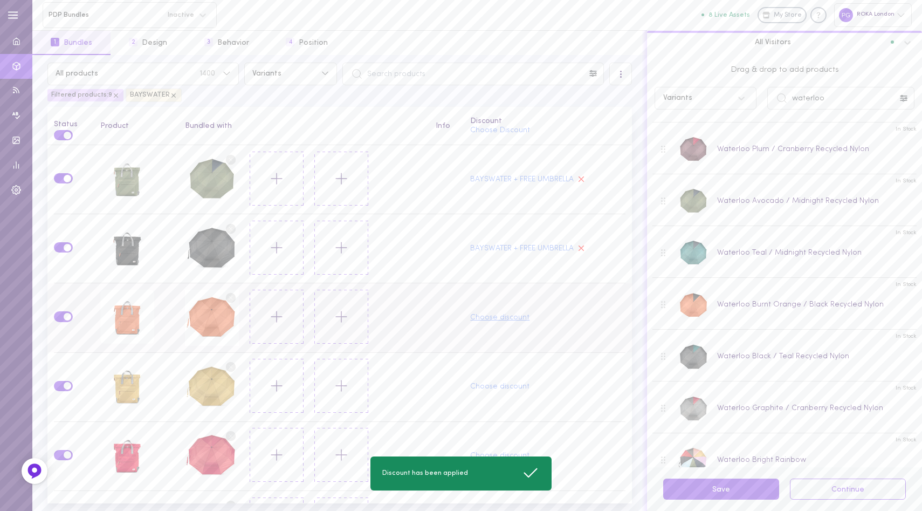
click at [478, 314] on button "Choose discount" at bounding box center [499, 318] width 59 height 8
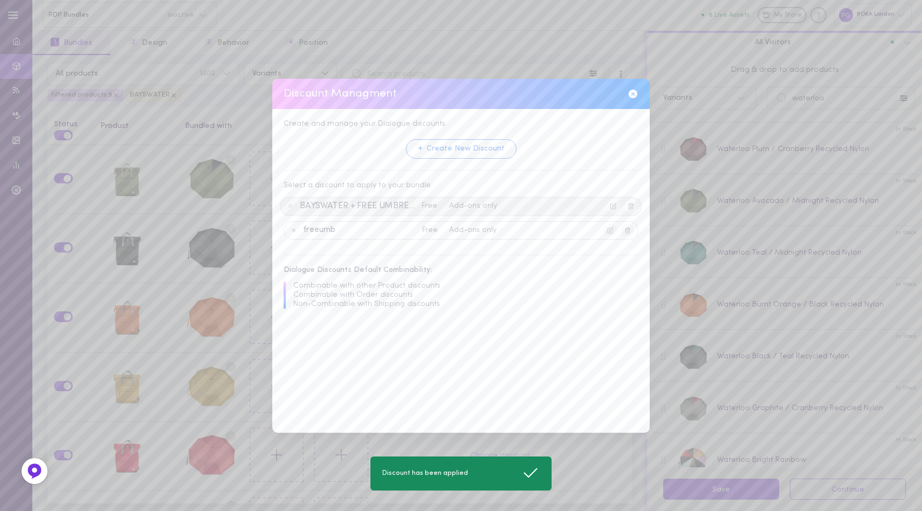
click at [380, 208] on span "BAYSWATER + FREE UMBRELLA" at bounding box center [359, 206] width 118 height 10
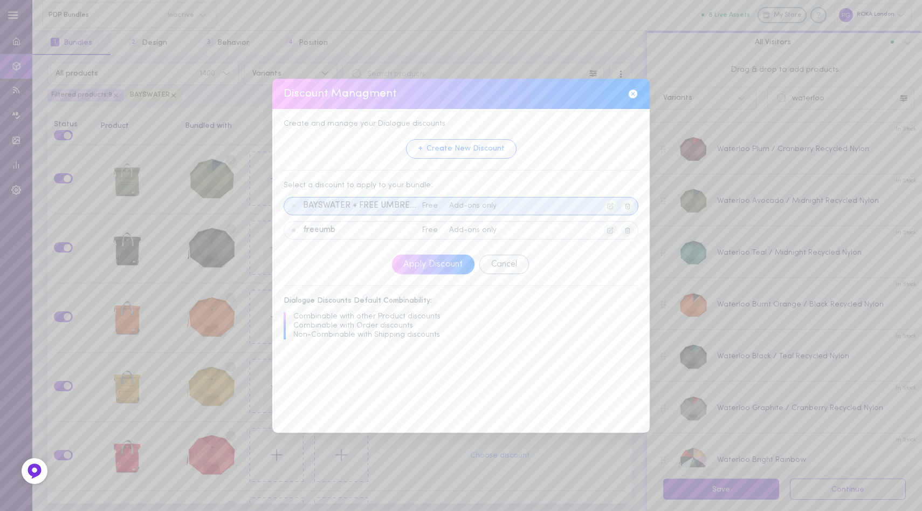
click at [435, 264] on button "Apply Discount" at bounding box center [433, 264] width 82 height 20
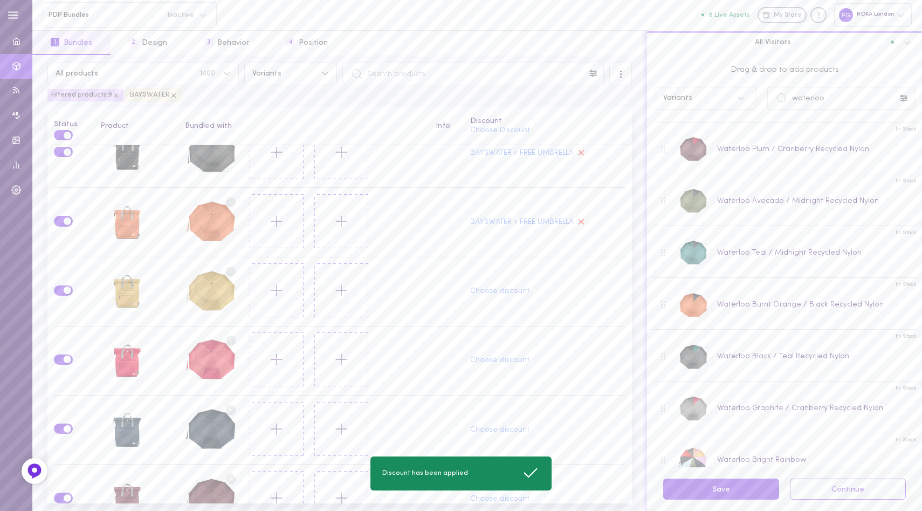
scroll to position [97, 0]
click at [479, 292] on div "Choose discount" at bounding box center [547, 290] width 155 height 15
click at [482, 288] on button "Choose discount" at bounding box center [499, 290] width 59 height 8
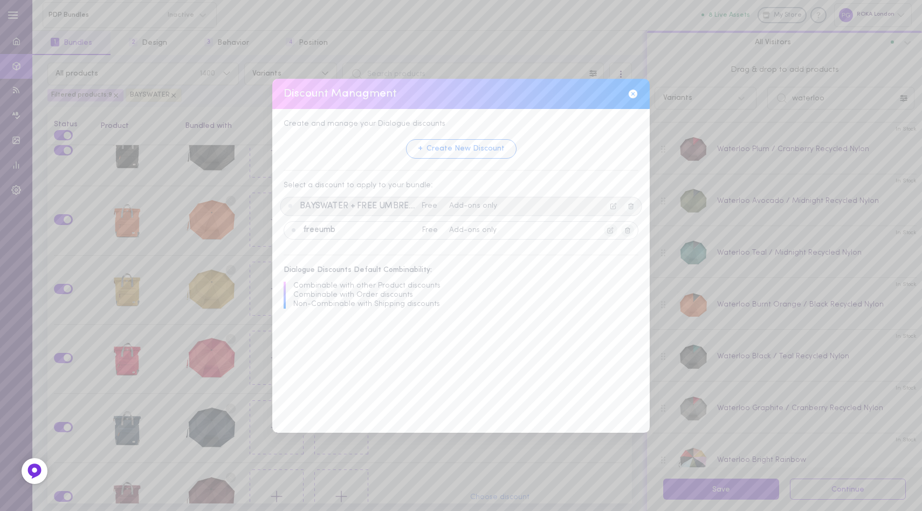
click at [371, 206] on span "BAYSWATER + FREE UMBRELLA" at bounding box center [359, 206] width 118 height 10
click at [411, 265] on button "Apply Discount" at bounding box center [433, 264] width 82 height 20
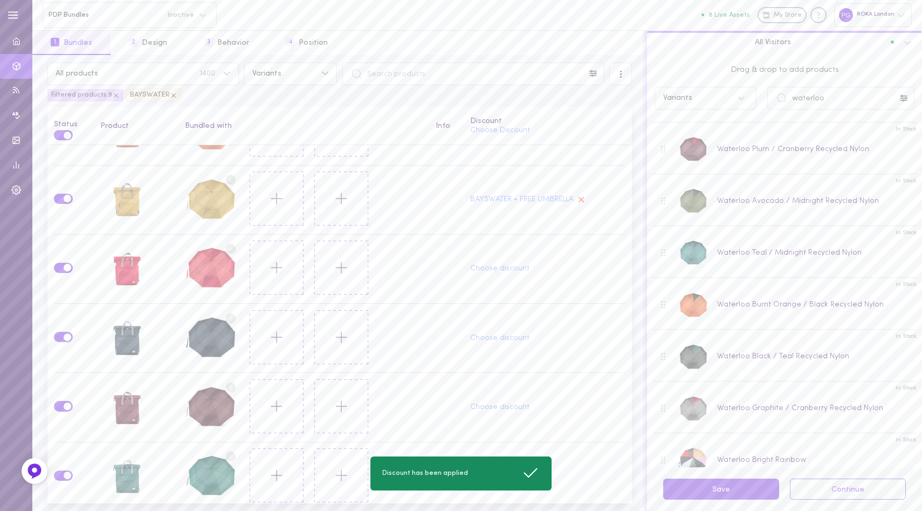
scroll to position [188, 0]
click at [470, 264] on button "Choose discount" at bounding box center [499, 268] width 59 height 8
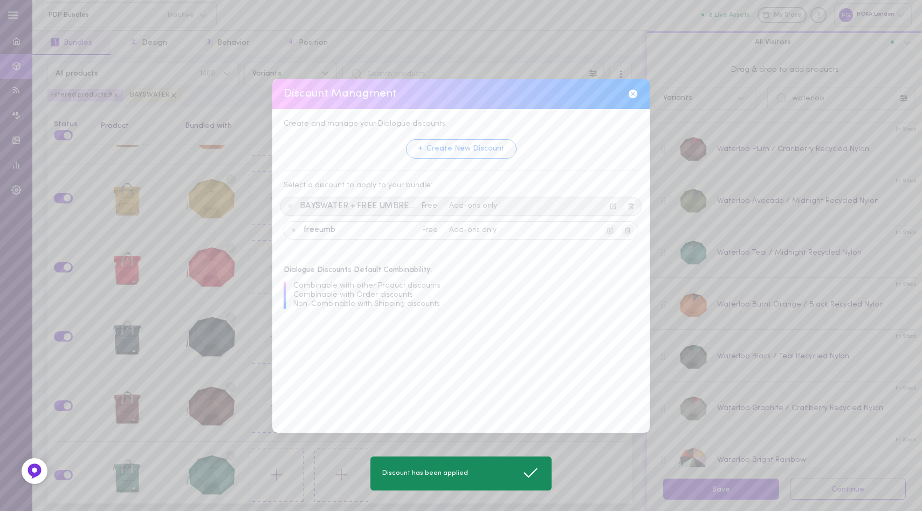
click at [407, 209] on span "BAYSWATER + FREE UMBRELLA" at bounding box center [359, 206] width 118 height 10
click at [430, 256] on button "Apply Discount" at bounding box center [433, 264] width 82 height 20
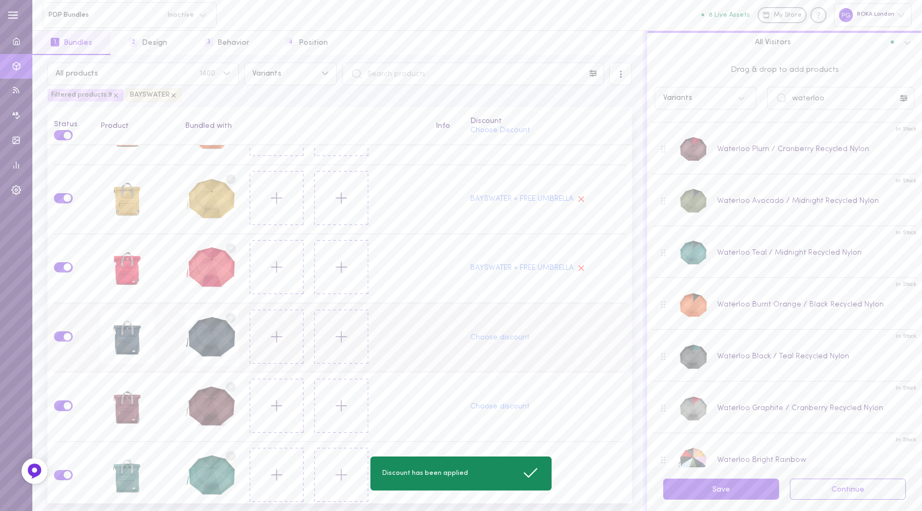
scroll to position [260, 0]
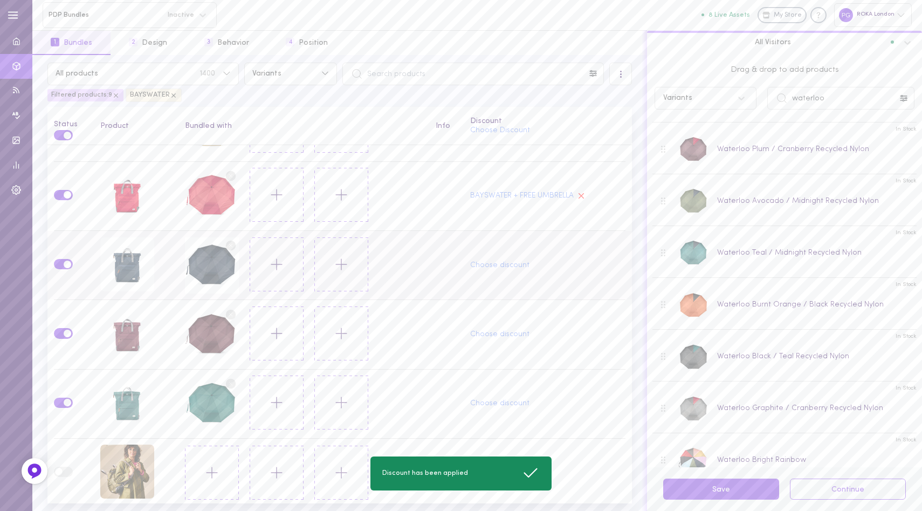
click at [470, 258] on div "Choose discount" at bounding box center [547, 265] width 155 height 15
click at [483, 264] on button "Choose discount" at bounding box center [499, 265] width 59 height 8
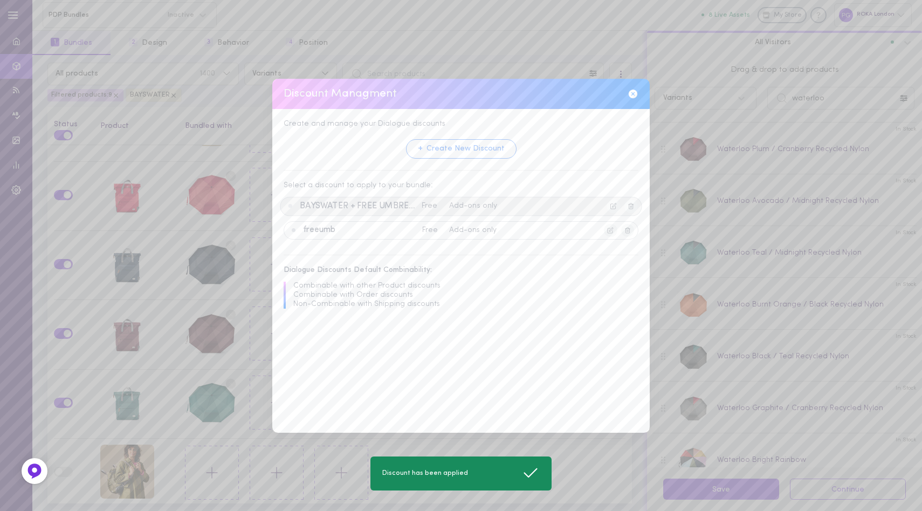
click at [372, 206] on span "BAYSWATER + FREE UMBRELLA" at bounding box center [359, 206] width 118 height 10
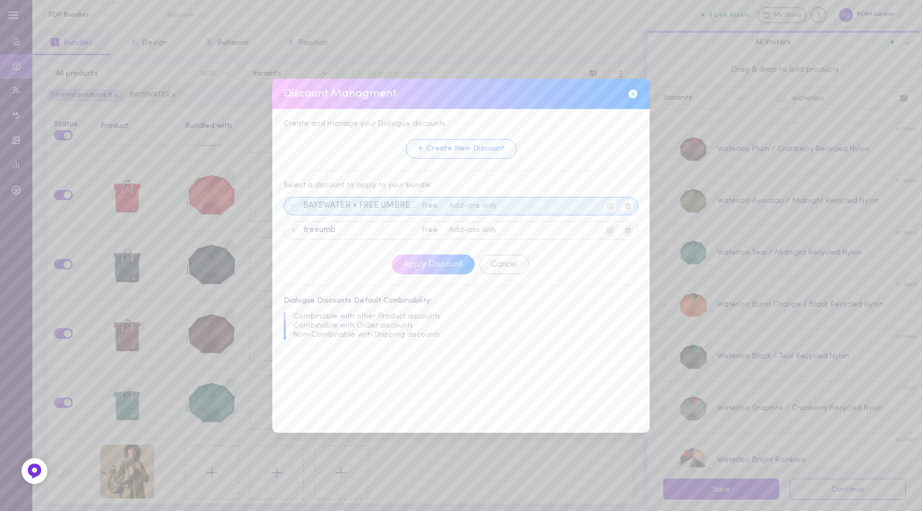
click at [415, 263] on button "Apply Discount" at bounding box center [433, 264] width 82 height 20
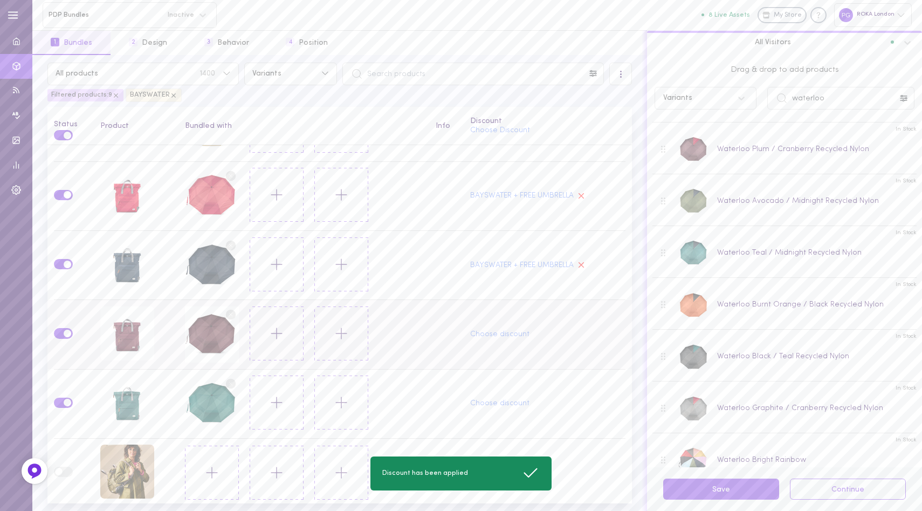
click at [470, 335] on div "Choose discount" at bounding box center [547, 334] width 155 height 15
click at [473, 332] on button "Choose discount" at bounding box center [499, 334] width 59 height 8
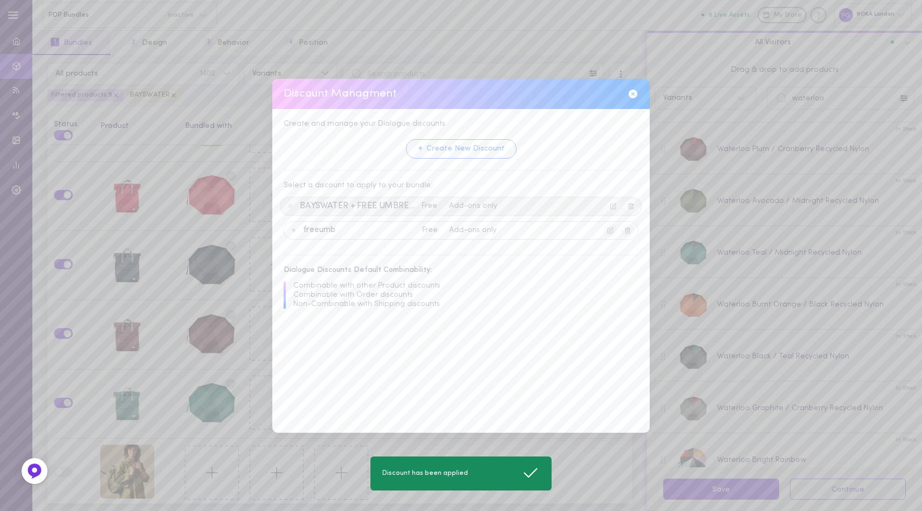
click at [396, 205] on span "BAYSWATER + FREE UMBRELLA" at bounding box center [359, 206] width 118 height 10
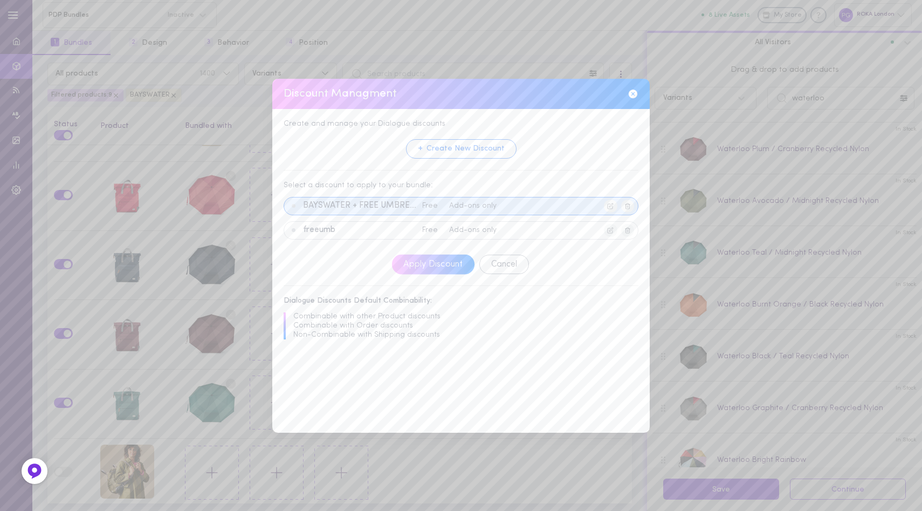
click at [439, 268] on button "Apply Discount" at bounding box center [433, 264] width 82 height 20
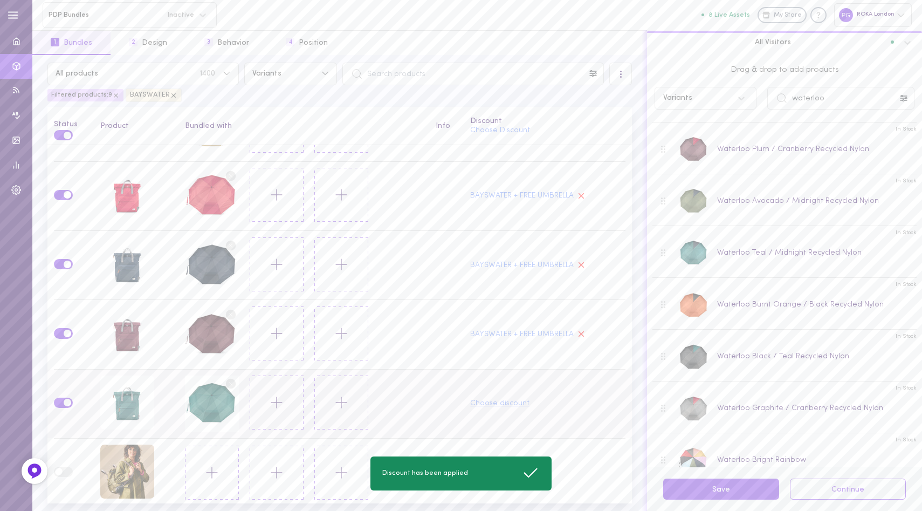
click at [473, 403] on button "Choose discount" at bounding box center [499, 404] width 59 height 8
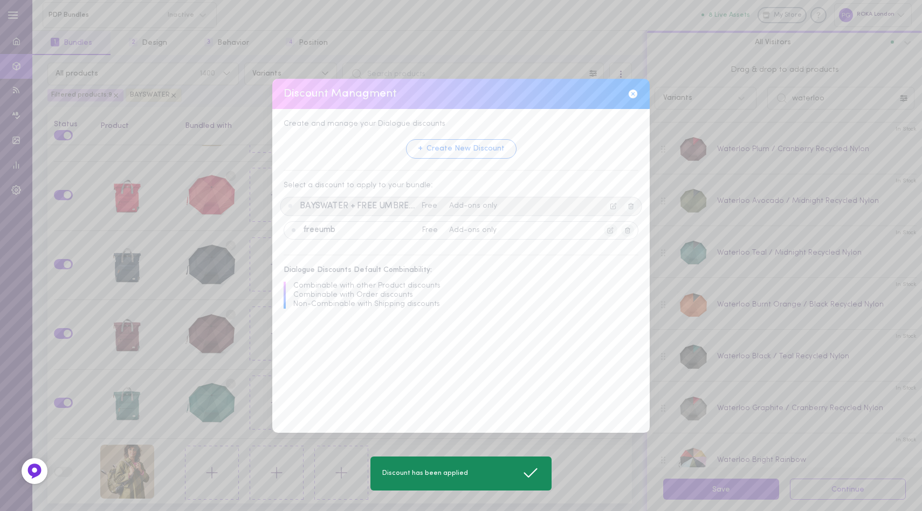
click at [397, 203] on span "BAYSWATER + FREE UMBRELLA" at bounding box center [359, 206] width 118 height 10
click at [439, 269] on button "Apply Discount" at bounding box center [433, 264] width 82 height 20
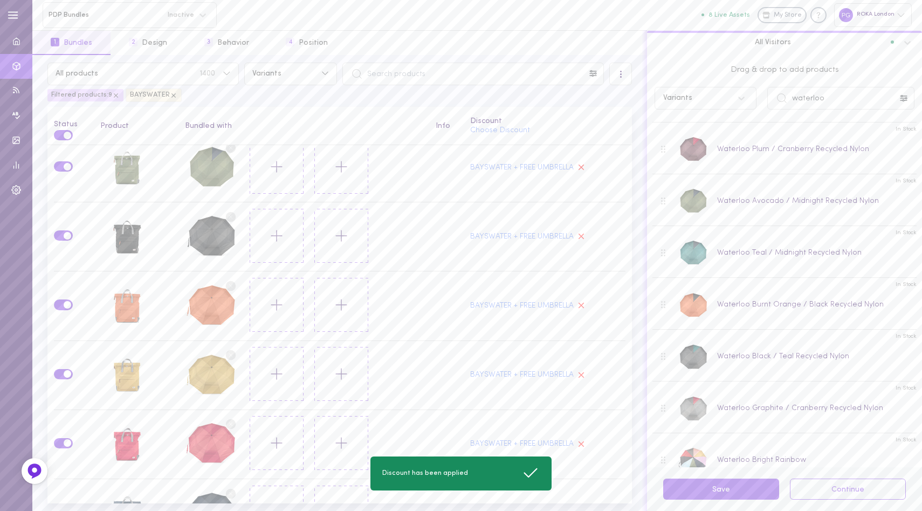
scroll to position [0, 0]
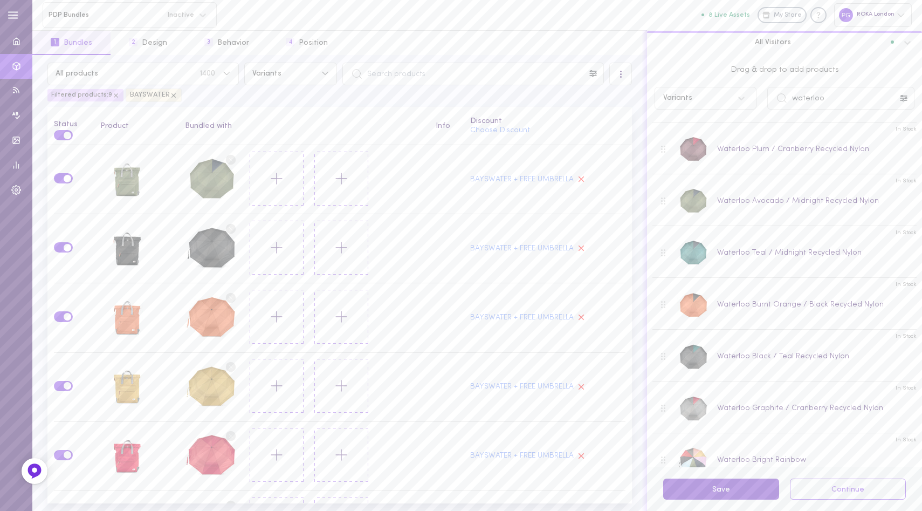
click at [708, 490] on button "Save" at bounding box center [721, 488] width 116 height 21
click at [827, 490] on button "Continue" at bounding box center [848, 488] width 116 height 21
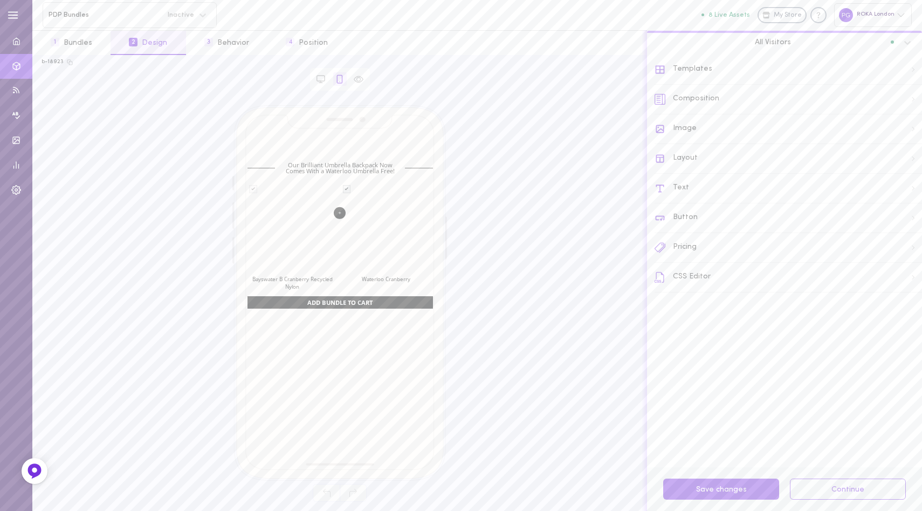
click at [320, 163] on div "Our Brilliant Umbrella Backpack Now Comes With a Waterloo Umbrella Free!" at bounding box center [340, 168] width 130 height 12
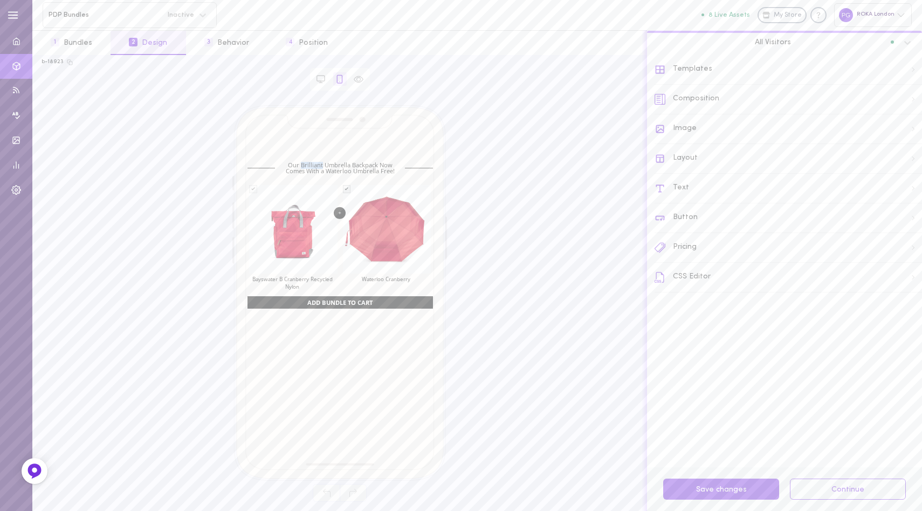
click at [320, 163] on div "Our Brilliant Umbrella Backpack Now Comes With a Waterloo Umbrella Free!" at bounding box center [340, 168] width 130 height 12
click at [359, 163] on div "Our Brilliant Umbrella Backpack Now Comes With a Waterloo Umbrella Free!" at bounding box center [340, 168] width 130 height 12
drag, startPoint x: 310, startPoint y: 163, endPoint x: 391, endPoint y: 166, distance: 81.4
click at [391, 166] on div "Our Brilliant Umbrella Backpack Now Comes With a Waterloo Umbrella Free!" at bounding box center [340, 168] width 130 height 12
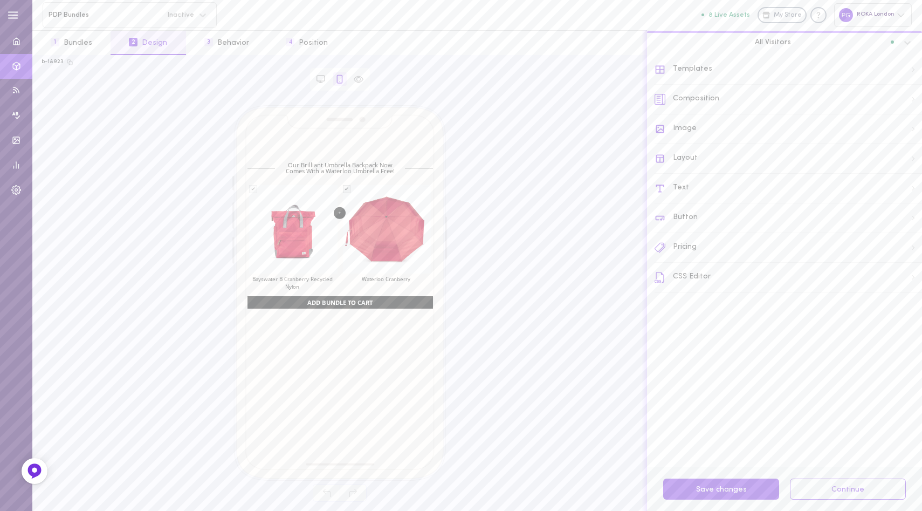
click at [338, 165] on div "Our Brilliant Umbrella Backpack Now Comes With a Waterloo Umbrella Free!" at bounding box center [340, 168] width 130 height 12
click at [685, 190] on div "Text" at bounding box center [788, 189] width 267 height 30
click at [710, 106] on div "Asset Headline" at bounding box center [690, 110] width 55 height 8
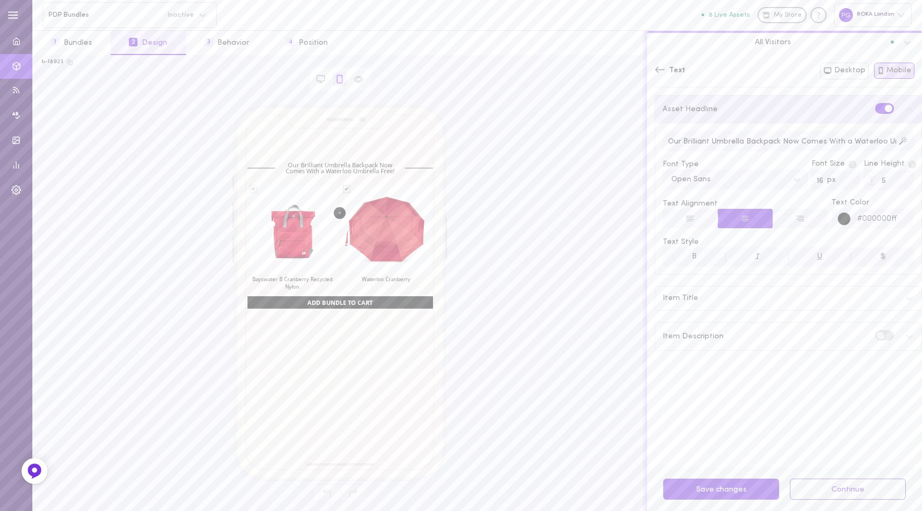
click at [722, 139] on input "Our Brilliant Umbrella Backpack Now Comes With a Waterloo Umbrella Free!" at bounding box center [788, 141] width 251 height 20
paste input "Bayswater Backpack + Free Waterloo Umbrella"
click at [790, 138] on input "Bayswater Backpack + Free Waterloo Umbrella!" at bounding box center [788, 141] width 251 height 20
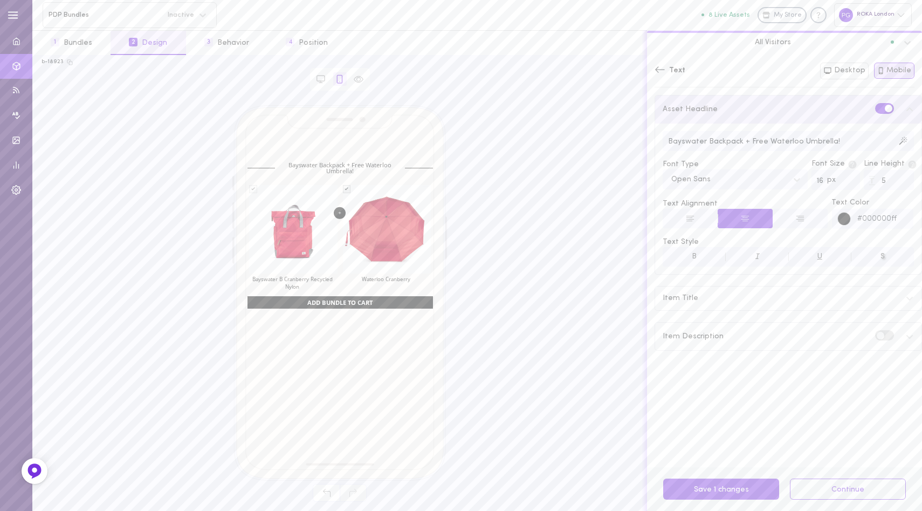
click at [790, 138] on input "Bayswater Backpack + Free Waterloo Umbrella!" at bounding box center [788, 141] width 251 height 20
type input "Bayswater Backpack + Free Waterloo Umbrella!"
click at [742, 173] on div "Open Sans" at bounding box center [727, 179] width 122 height 15
click at [710, 229] on div "inherit" at bounding box center [735, 227] width 145 height 21
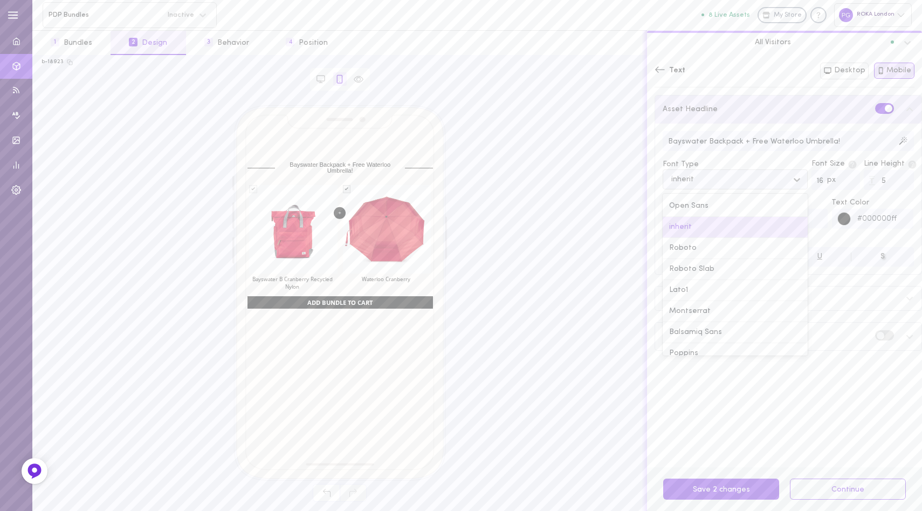
click at [726, 179] on div "inherit" at bounding box center [727, 179] width 122 height 15
click at [734, 153] on div "Bayswater Backpack + Free Waterloo Umbrella! Font Type option inherit, selected…" at bounding box center [788, 198] width 266 height 151
click at [729, 292] on div "Item Title" at bounding box center [788, 298] width 266 height 24
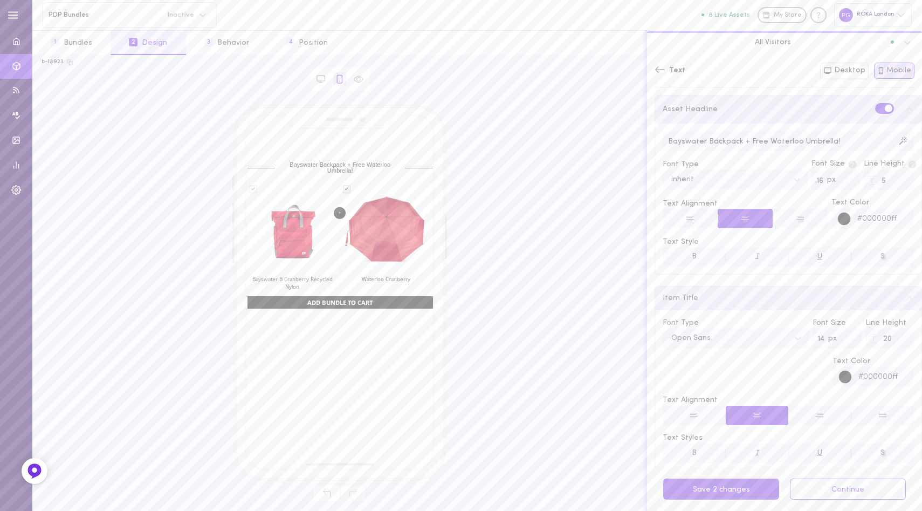
click at [745, 291] on div "Item Title" at bounding box center [788, 298] width 266 height 24
click at [755, 111] on div "Asset Headline" at bounding box center [788, 108] width 266 height 27
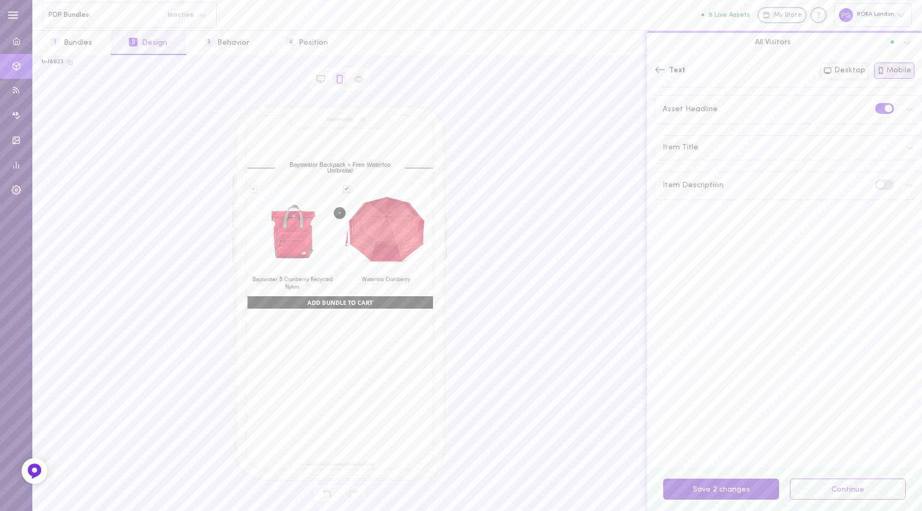
click at [735, 490] on button "Save 2 changes" at bounding box center [721, 488] width 116 height 21
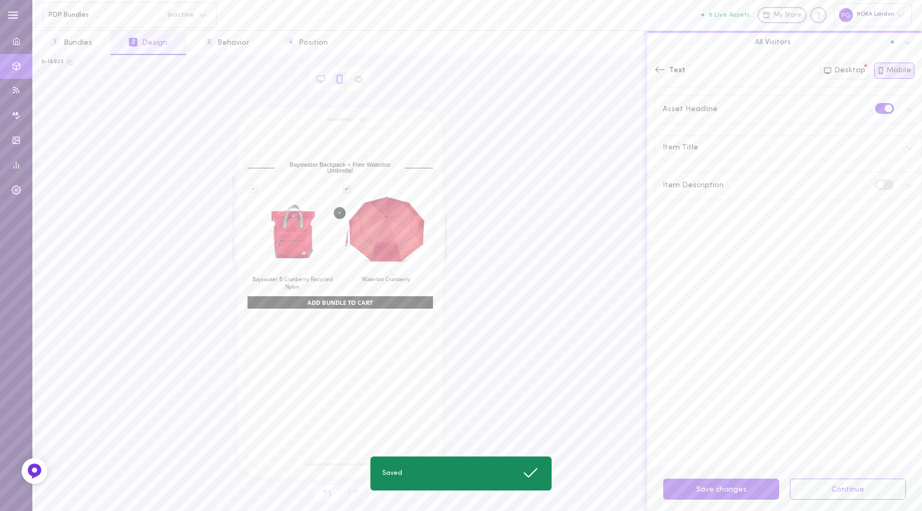
click at [657, 66] on icon at bounding box center [660, 69] width 11 height 11
click at [233, 43] on button "3 Behavior" at bounding box center [226, 43] width 81 height 24
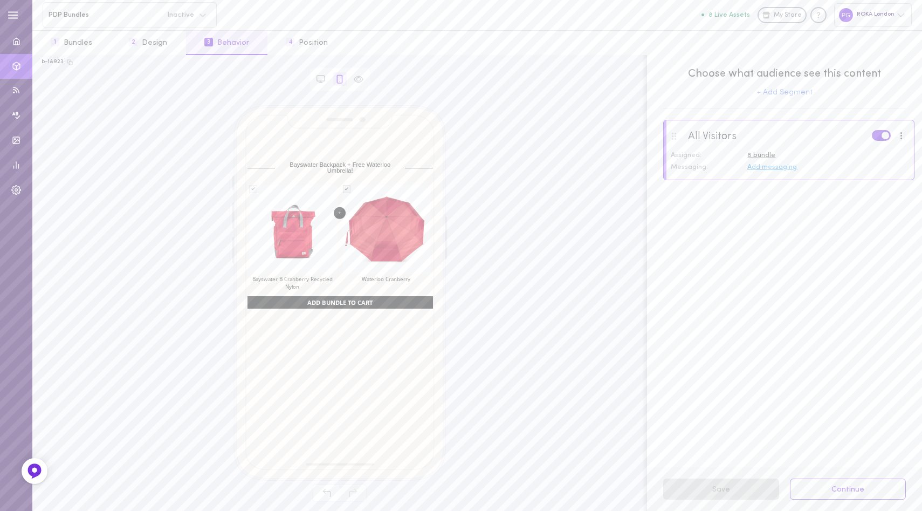
click at [761, 168] on span "Add messaging" at bounding box center [772, 166] width 50 height 7
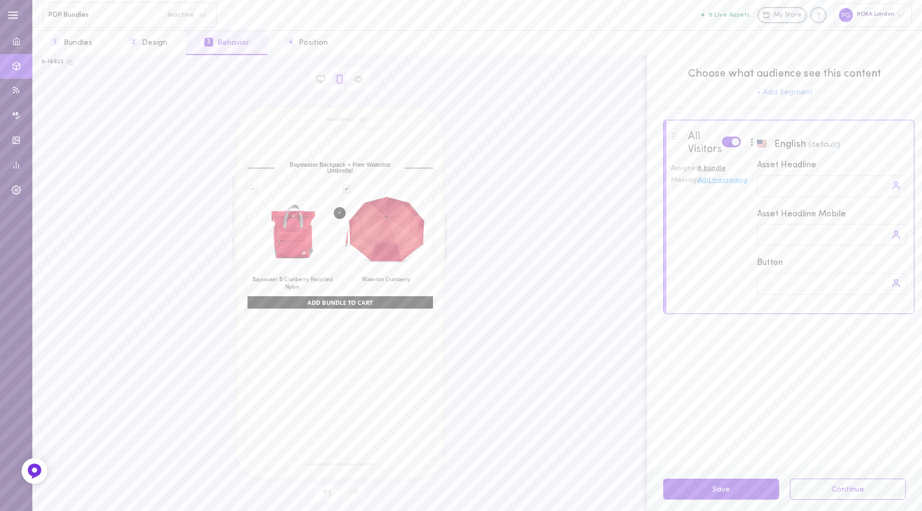
click at [723, 210] on div "All Visitors Assigned: 8 bundle Messaging: Add messaging English (default) Asse…" at bounding box center [788, 217] width 251 height 194
click at [687, 72] on span "Choose what audience see this content" at bounding box center [784, 73] width 243 height 15
click at [304, 40] on button "4 Position" at bounding box center [306, 43] width 79 height 24
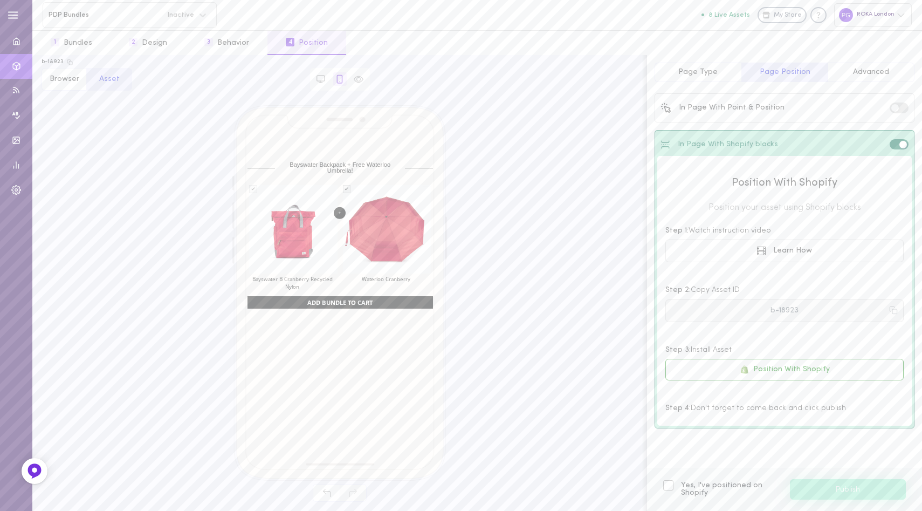
click at [785, 308] on button "b-18923" at bounding box center [784, 310] width 238 height 23
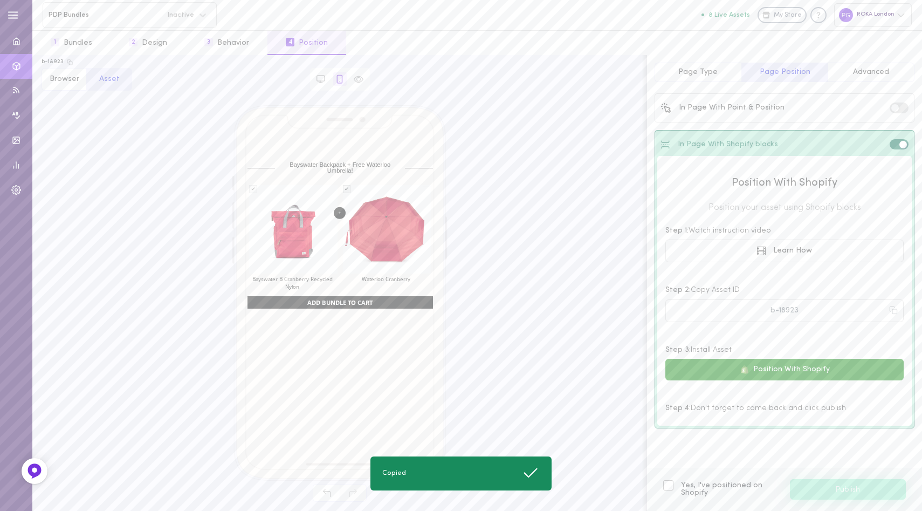
click at [766, 364] on button "Position With Shopify" at bounding box center [784, 370] width 238 height 22
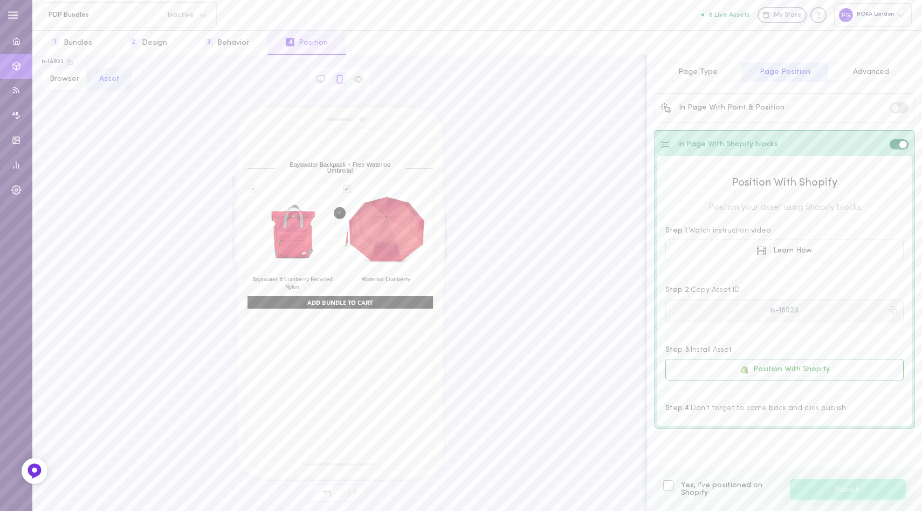
click at [784, 311] on button "b-18923" at bounding box center [784, 310] width 238 height 23
click at [64, 82] on button "Browser" at bounding box center [64, 79] width 45 height 23
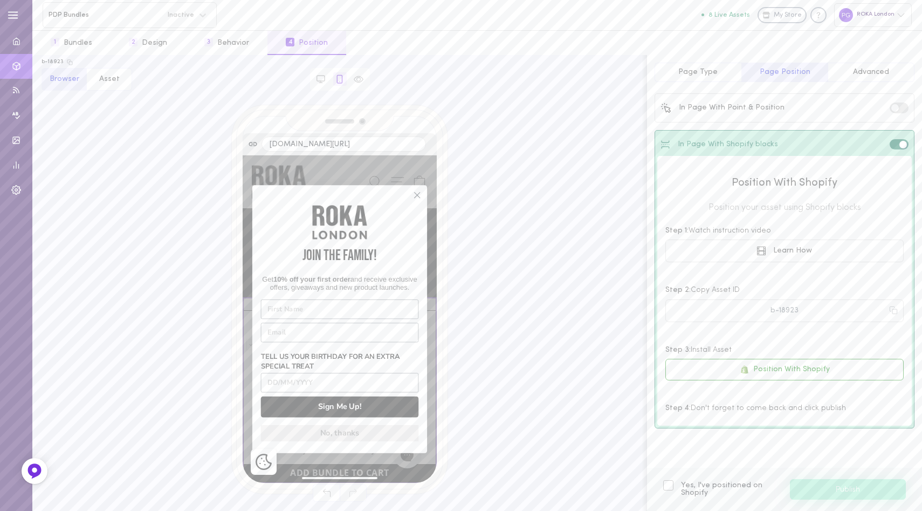
click at [416, 192] on icon "Close dialog" at bounding box center [417, 194] width 5 height 5
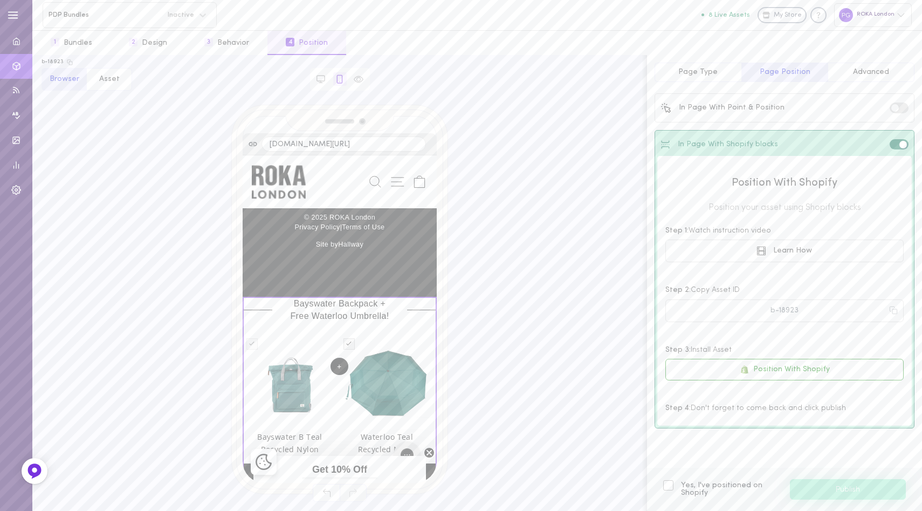
scroll to position [8383, 0]
click at [63, 81] on button "Browser" at bounding box center [64, 79] width 45 height 23
click at [111, 80] on button "Asset" at bounding box center [109, 79] width 46 height 23
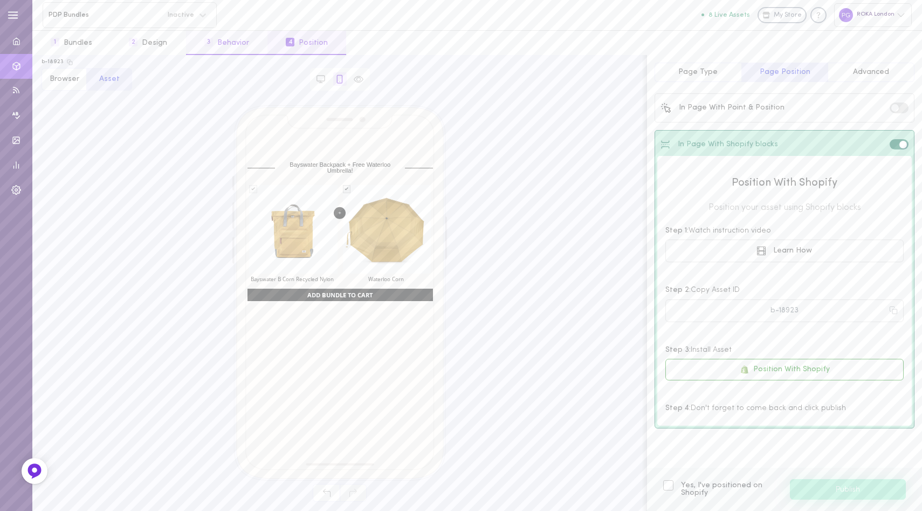
click at [228, 42] on button "3 Behavior" at bounding box center [226, 43] width 81 height 24
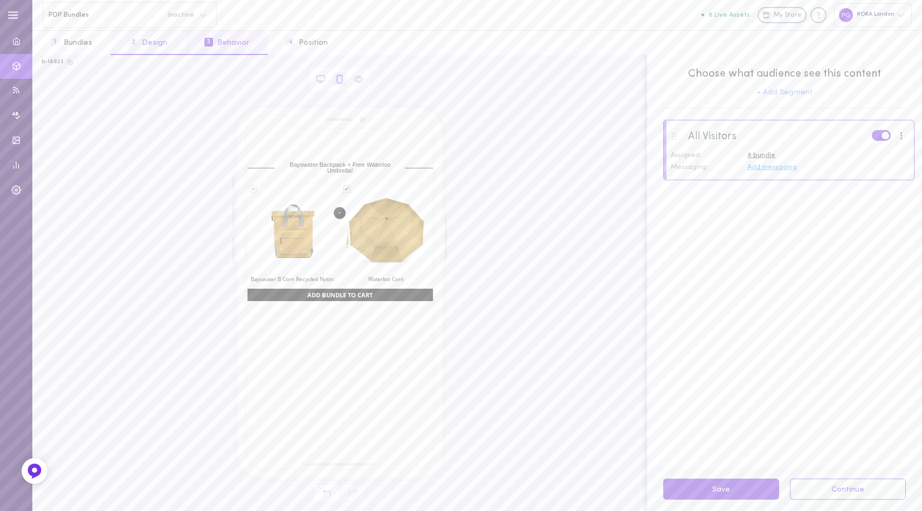
click at [147, 42] on button "2 Design" at bounding box center [148, 43] width 75 height 24
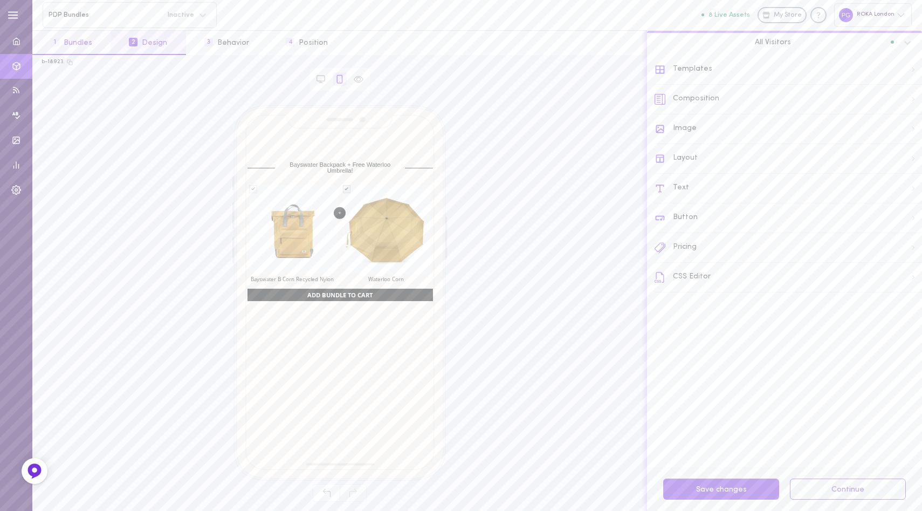
click at [76, 42] on button "1 Bundles" at bounding box center [71, 43] width 78 height 24
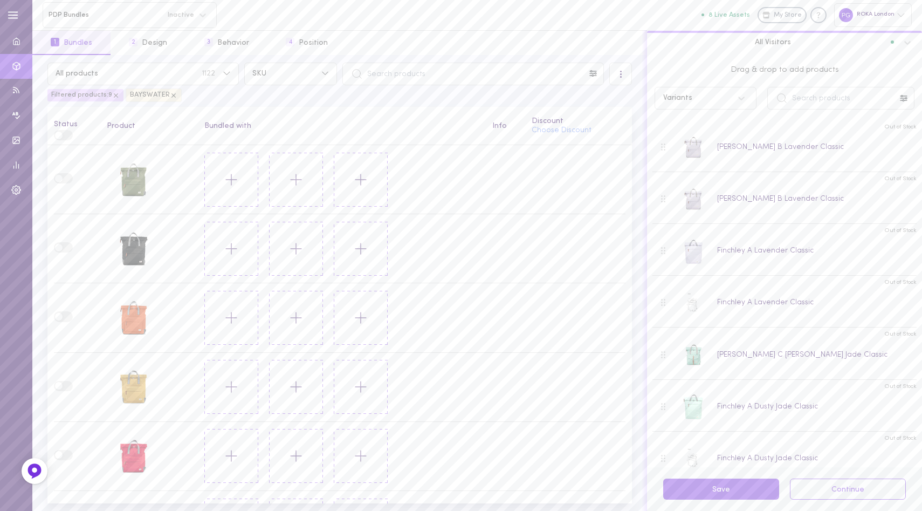
click at [147, 10] on div "PDP Bundles Inactive" at bounding box center [118, 15] width 150 height 10
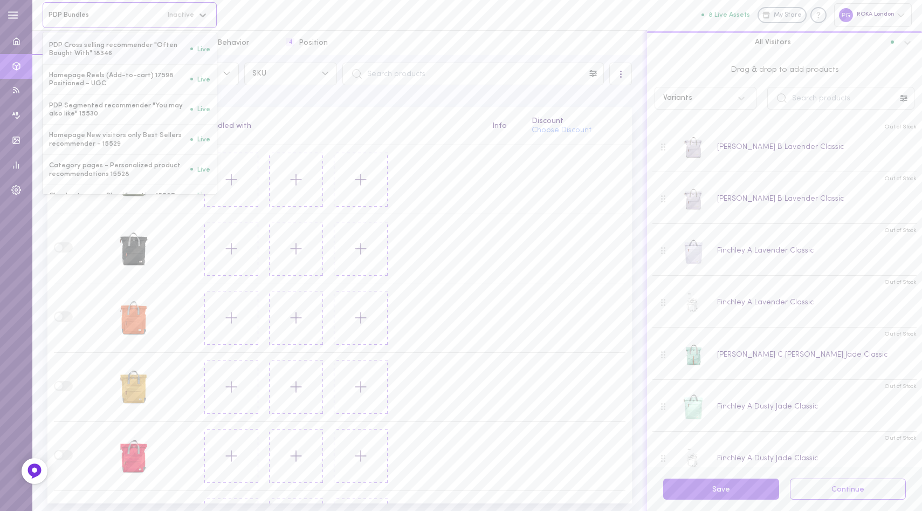
click at [434, 35] on div "1 Bundles 2 Design 3 Behavior 4 Position" at bounding box center [339, 42] width 615 height 25
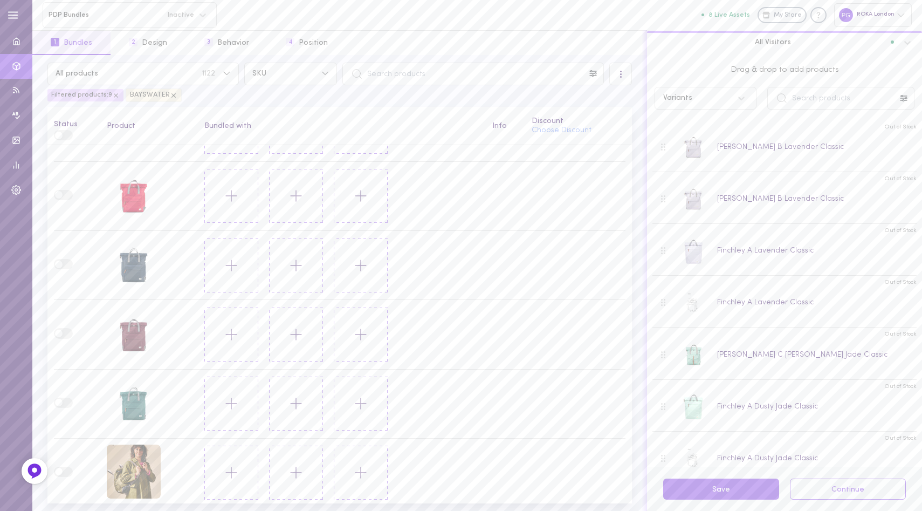
scroll to position [0, 0]
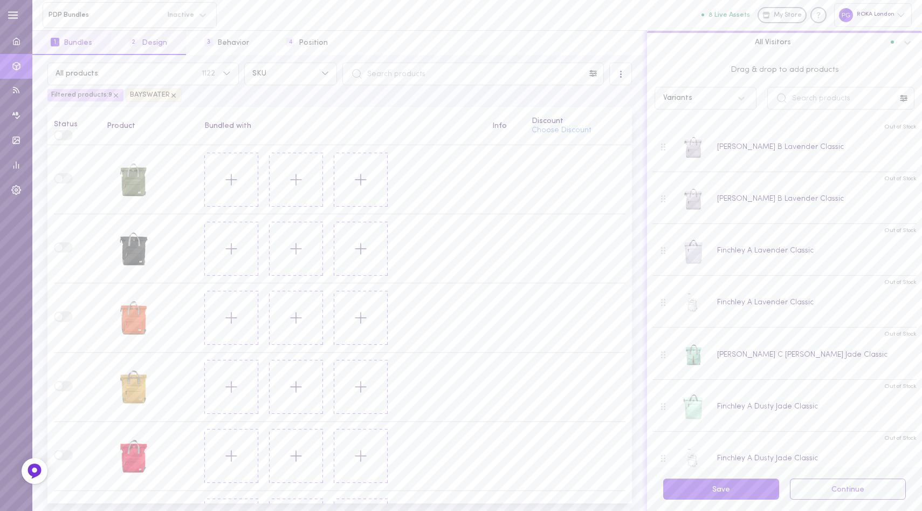
click at [152, 42] on button "2 Design" at bounding box center [148, 43] width 75 height 24
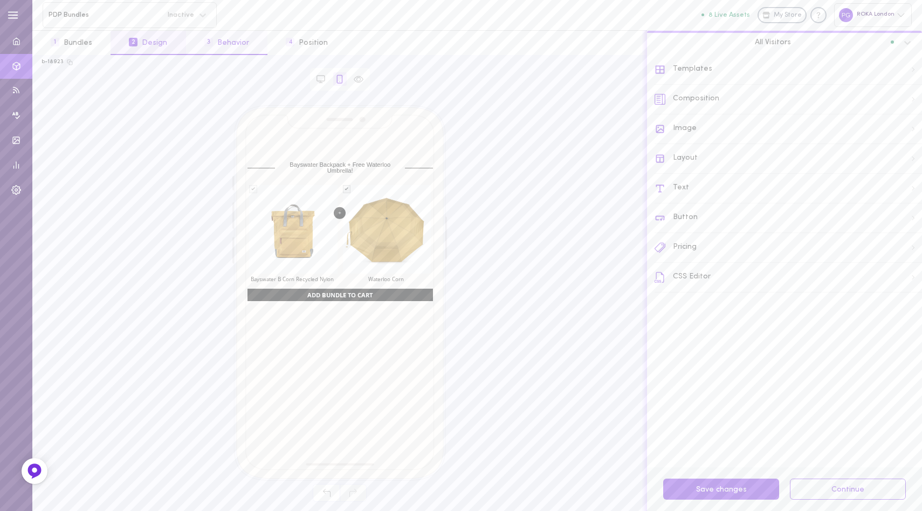
click at [232, 42] on button "3 Behavior" at bounding box center [226, 43] width 81 height 24
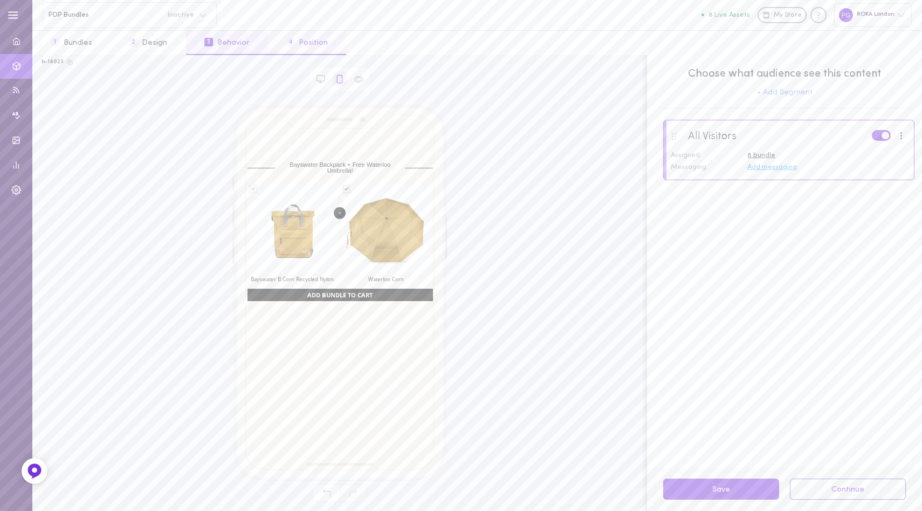
click at [319, 42] on button "4 Position" at bounding box center [306, 43] width 79 height 24
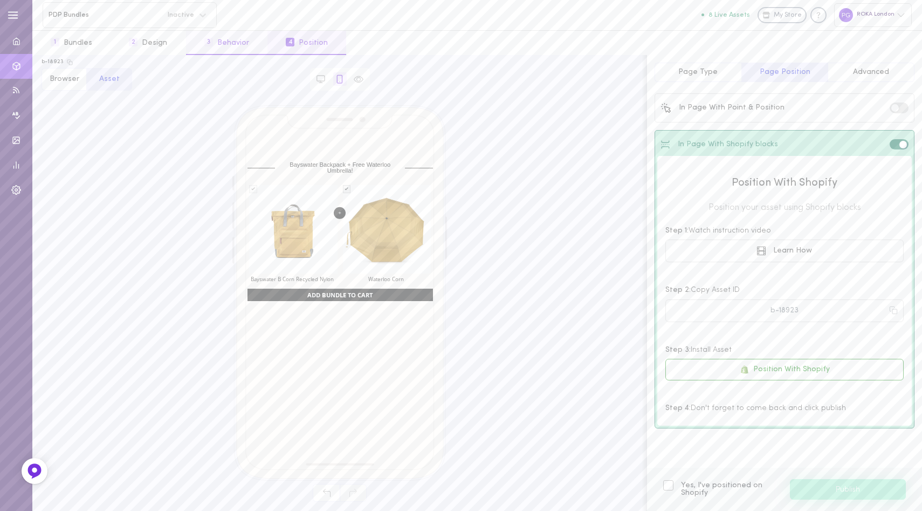
click at [218, 46] on button "3 Behavior" at bounding box center [226, 43] width 81 height 24
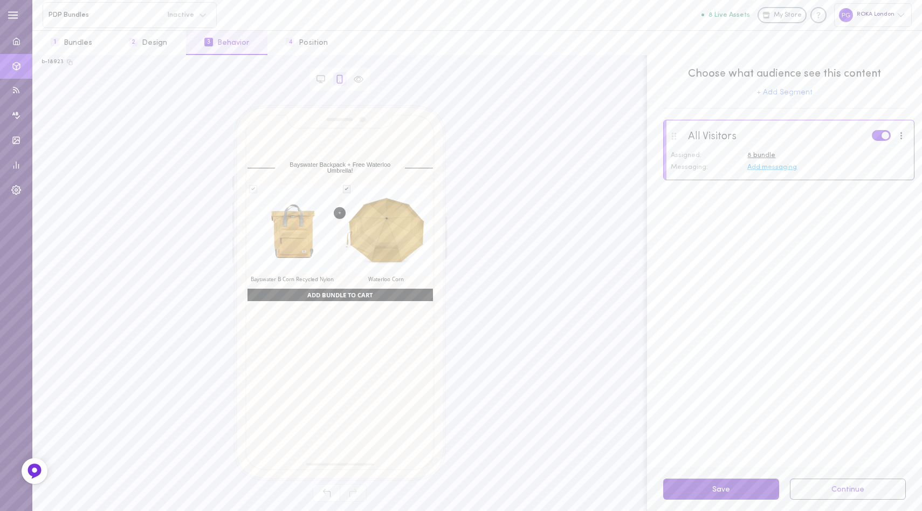
click at [731, 487] on button "Save" at bounding box center [721, 488] width 116 height 21
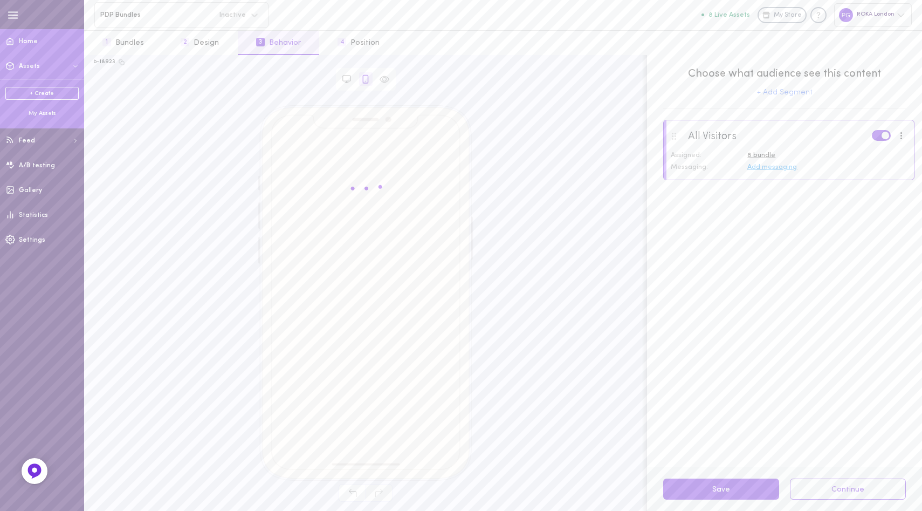
click at [18, 43] on span at bounding box center [10, 41] width 20 height 26
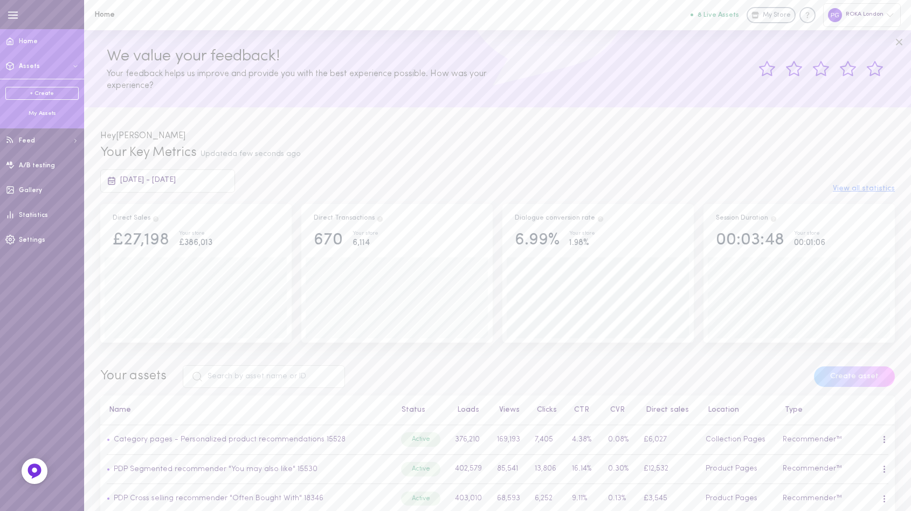
click at [37, 114] on div "My Assets" at bounding box center [41, 113] width 73 height 8
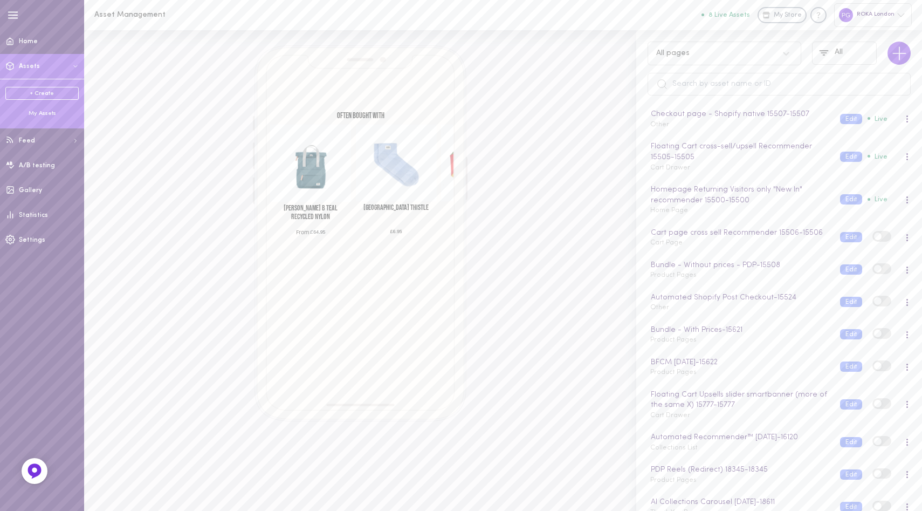
scroll to position [586, 0]
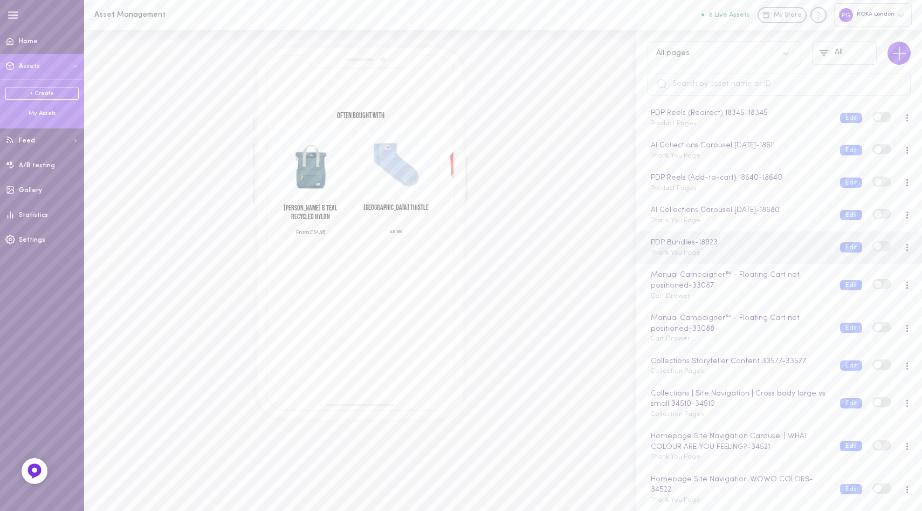
click at [738, 249] on div "PDP Bundles - 18923 Thank You Page" at bounding box center [737, 247] width 190 height 21
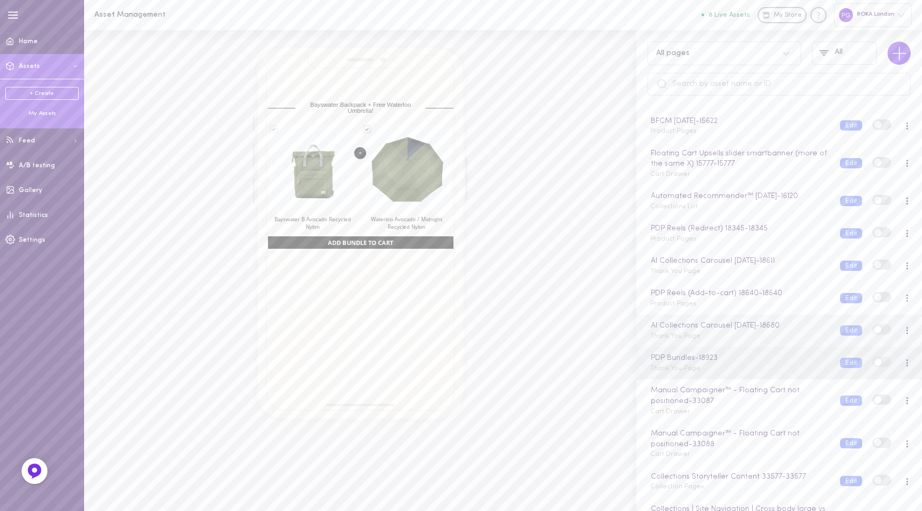
scroll to position [424, 0]
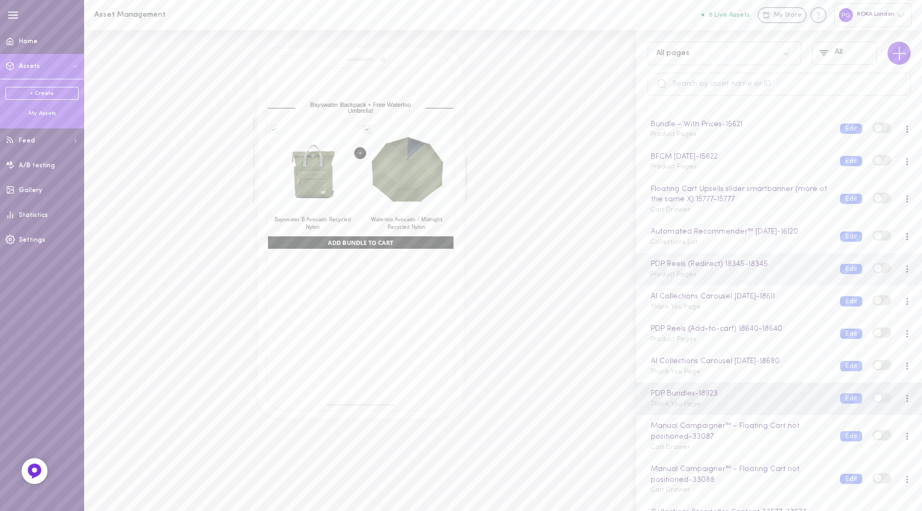
click at [715, 279] on div "PDP Reels (Redirect) 18345 - 18345 Product Pages" at bounding box center [737, 268] width 190 height 21
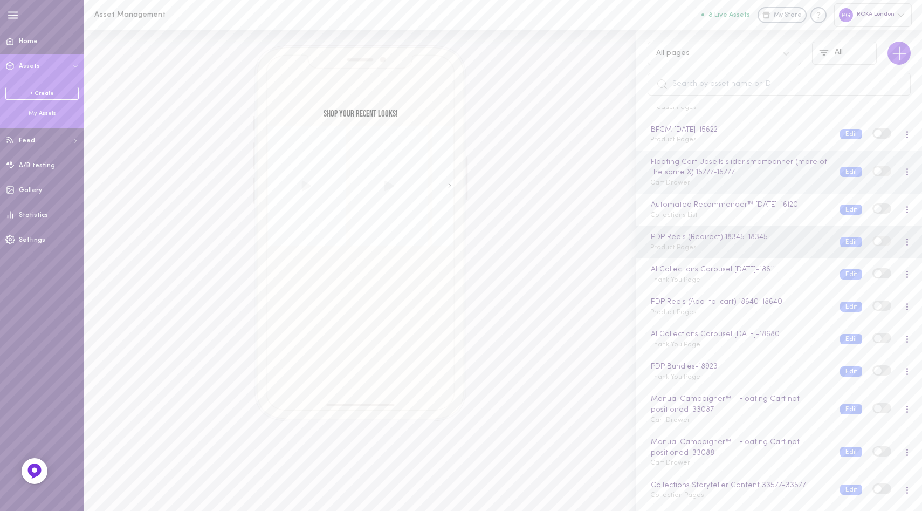
scroll to position [452, 0]
click at [733, 371] on div "PDP Bundles - 18923" at bounding box center [739, 366] width 181 height 12
click at [726, 381] on div "PDP Bundles Thank You Page" at bounding box center [737, 370] width 190 height 21
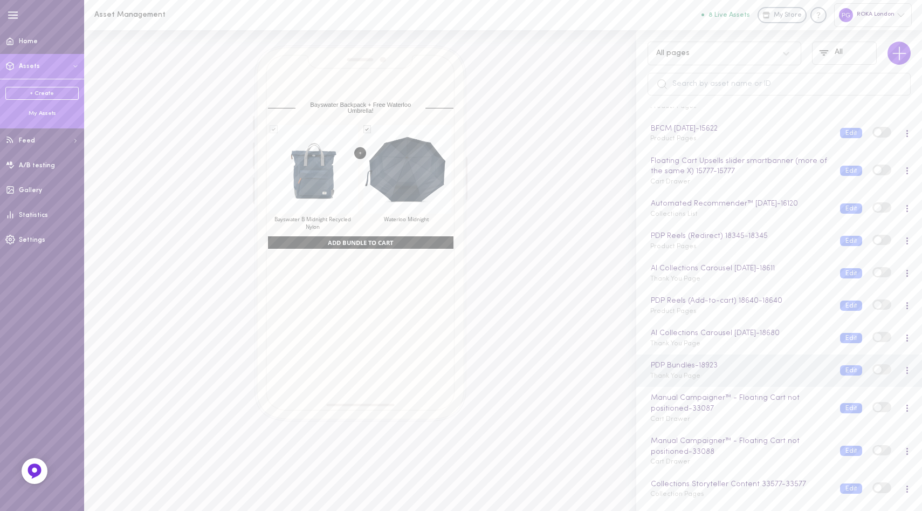
click at [906, 371] on span at bounding box center [907, 370] width 2 height 2
click at [840, 428] on div "Edit" at bounding box center [851, 429] width 96 height 25
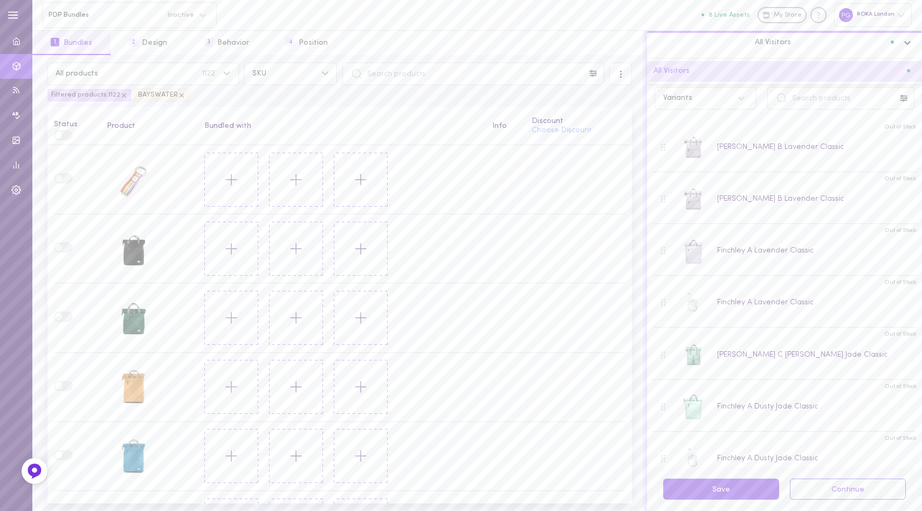
click at [900, 46] on div at bounding box center [910, 42] width 24 height 18
click at [905, 43] on icon at bounding box center [907, 42] width 11 height 11
click at [191, 20] on div "PDP Bundles Inactive" at bounding box center [130, 15] width 174 height 26
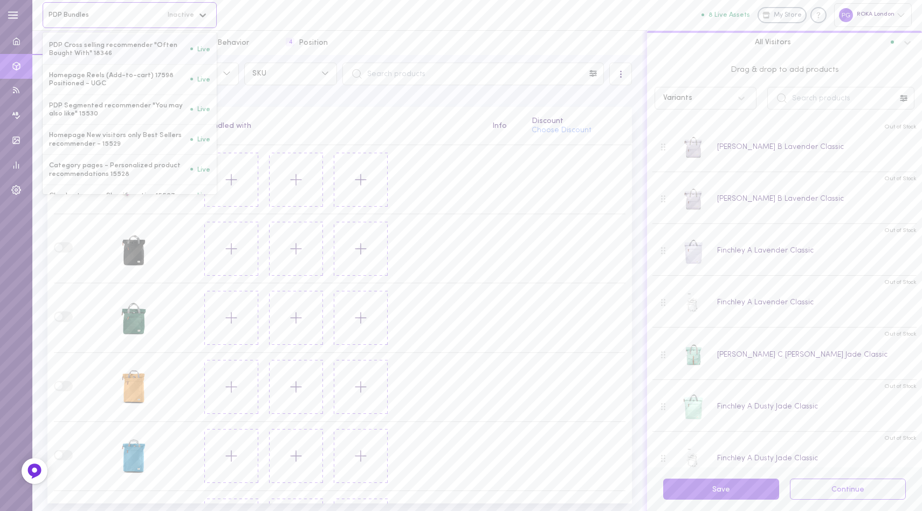
click at [201, 15] on icon at bounding box center [202, 15] width 6 height 4
click at [629, 82] on div at bounding box center [620, 74] width 23 height 23
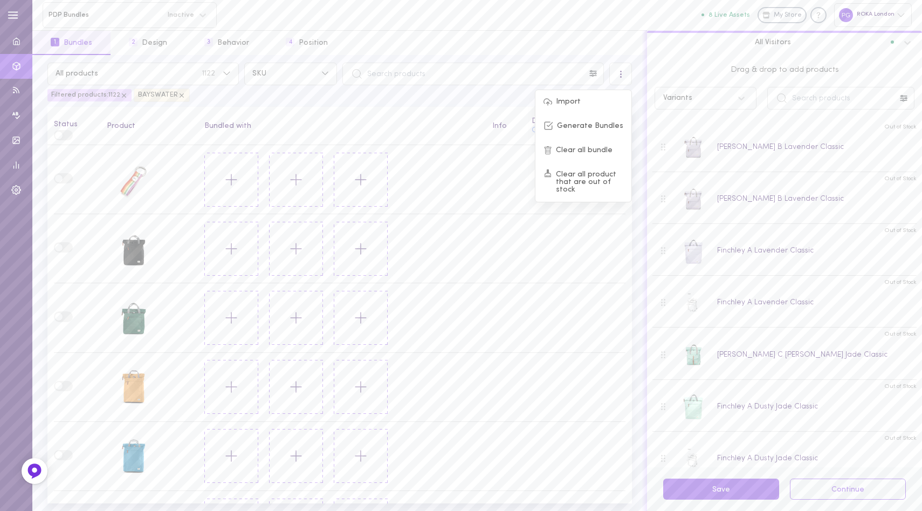
click at [626, 76] on div at bounding box center [620, 74] width 23 height 23
